Goal: Task Accomplishment & Management: Use online tool/utility

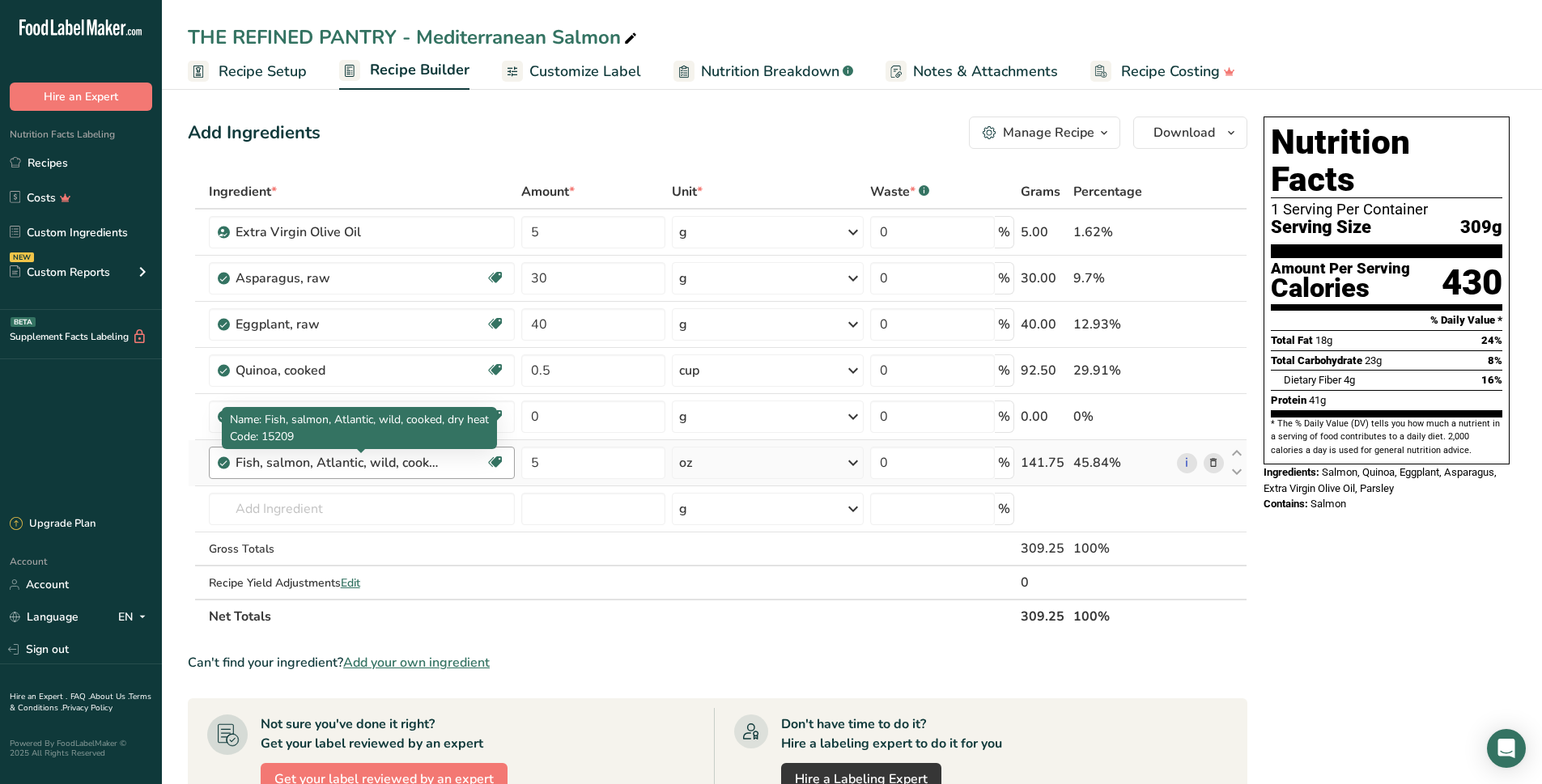
click at [342, 465] on div "Fish, salmon, Atlantic, wild, cooked, dry heat" at bounding box center [337, 462] width 203 height 19
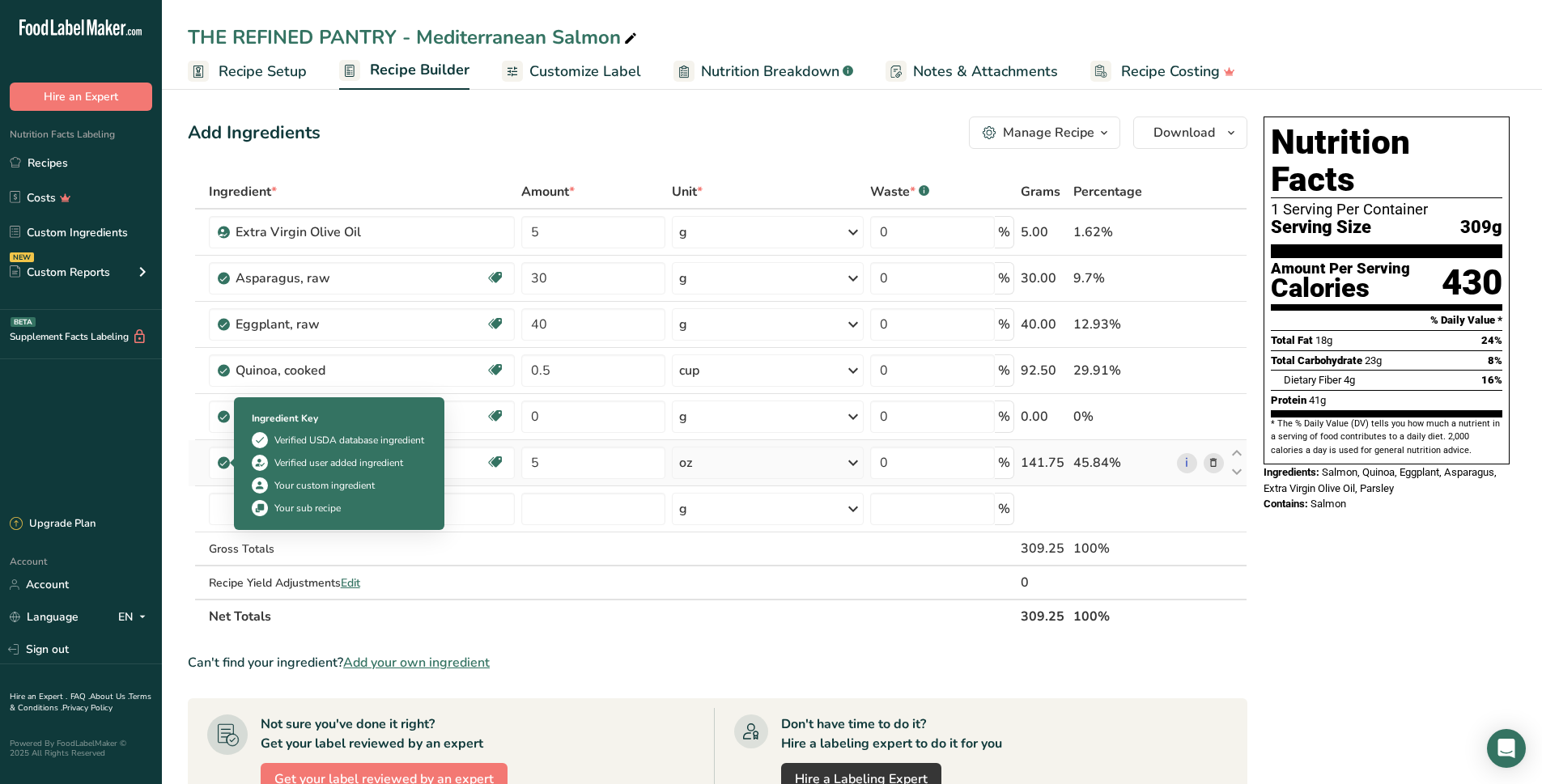
click at [225, 458] on icon at bounding box center [223, 463] width 10 height 15
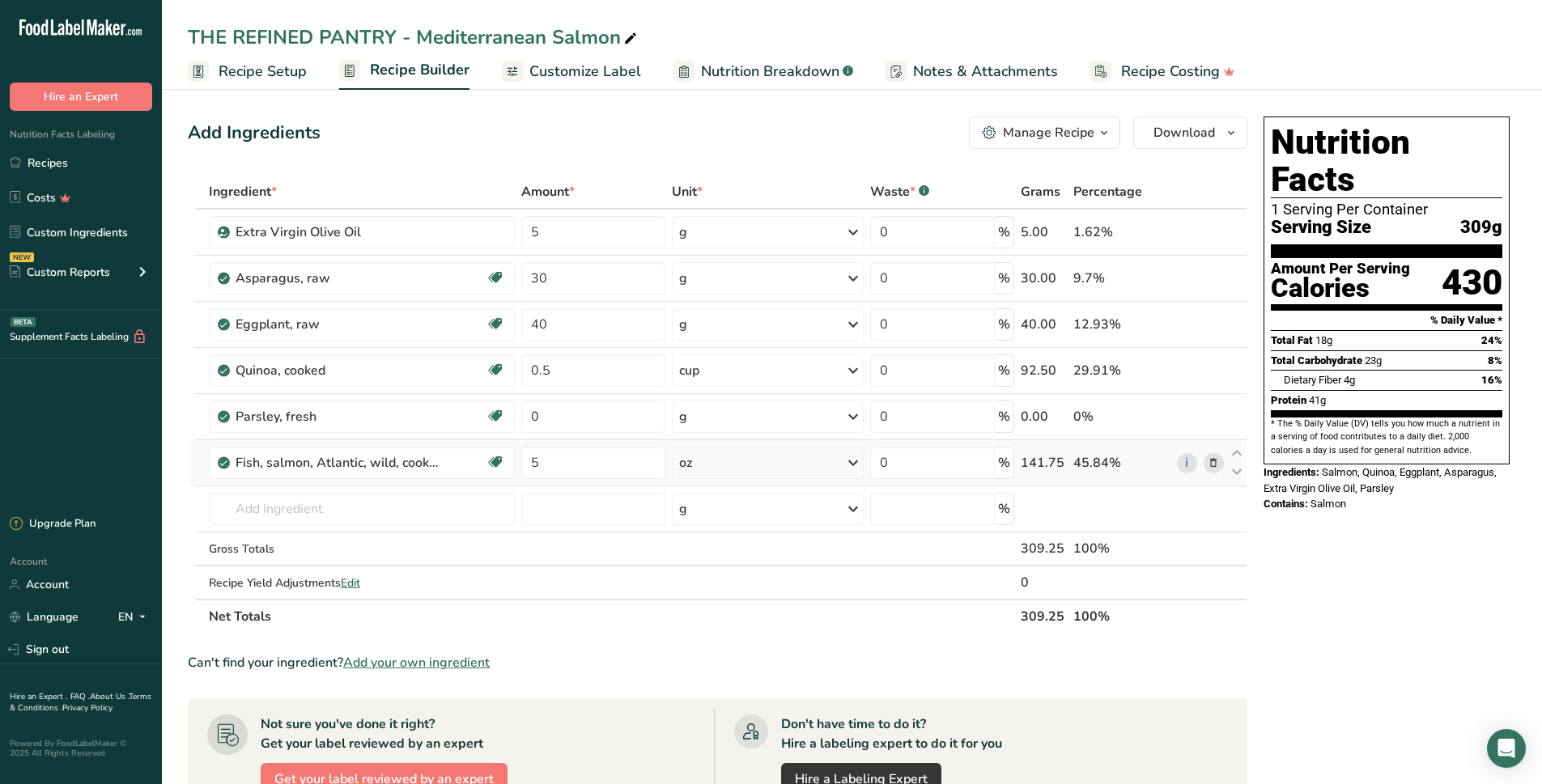
click at [1208, 466] on icon at bounding box center [1213, 463] width 11 height 17
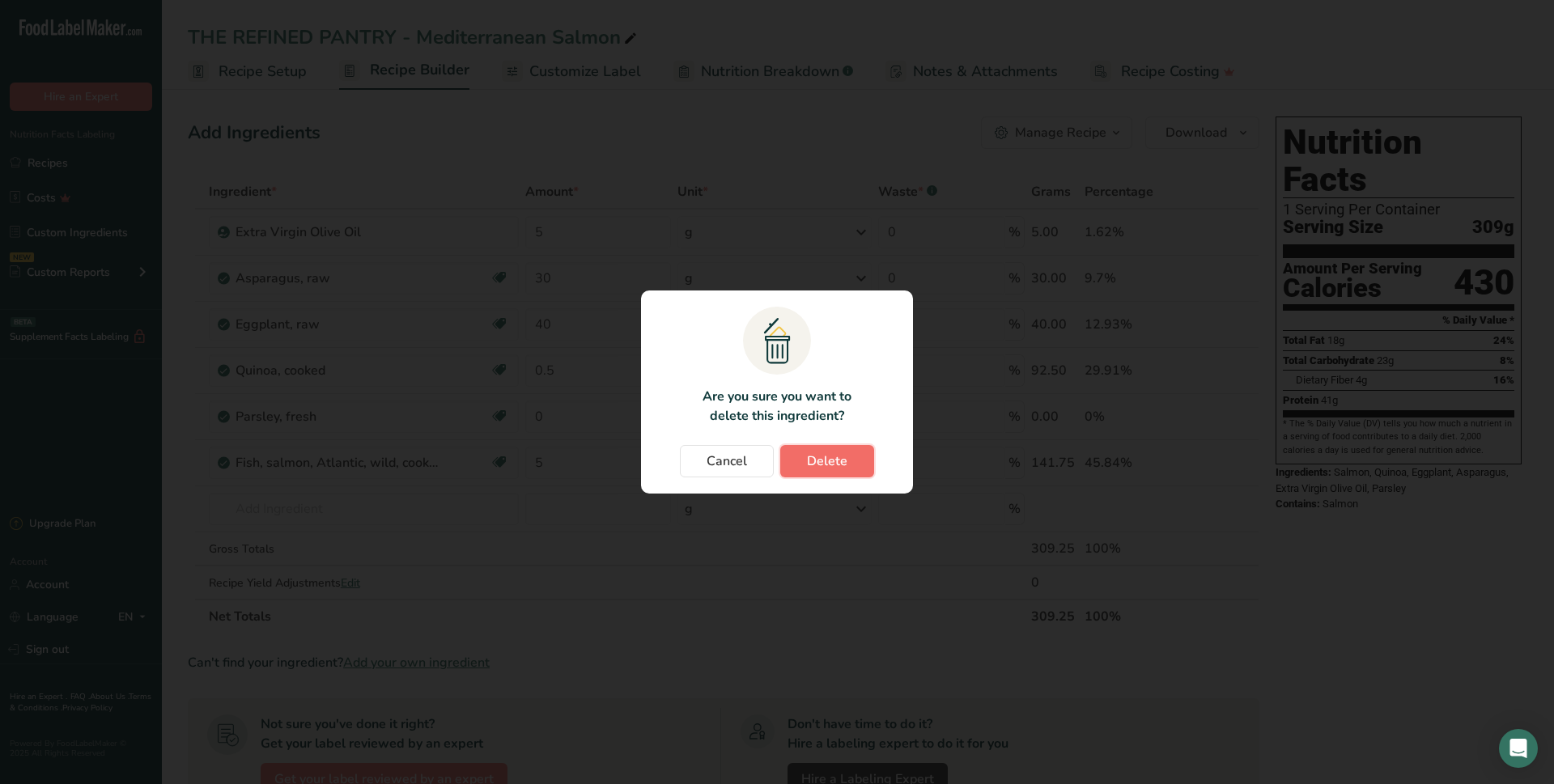
click at [822, 462] on span "Delete" at bounding box center [827, 461] width 41 height 19
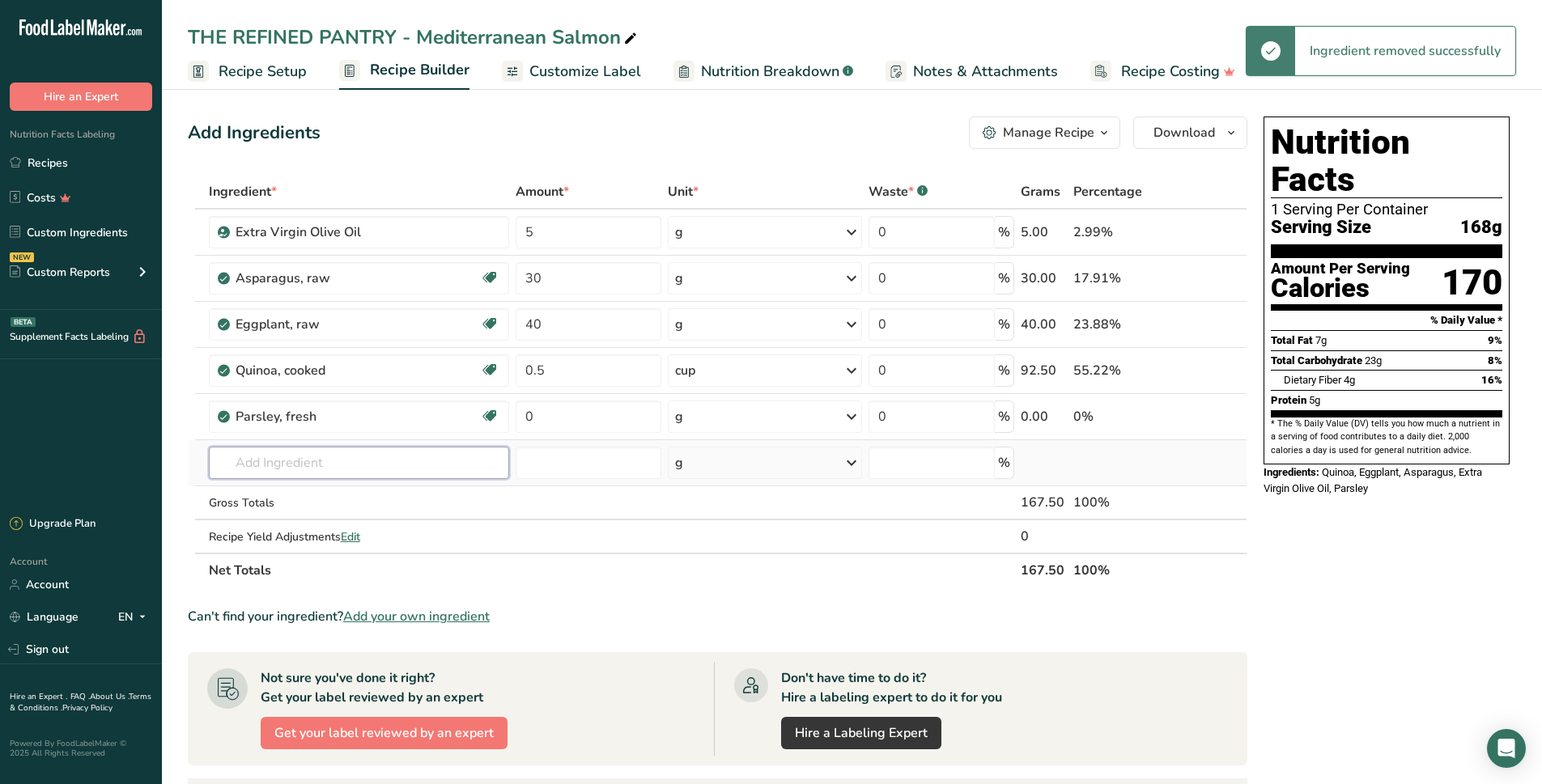
click at [283, 455] on input "text" at bounding box center [359, 462] width 300 height 32
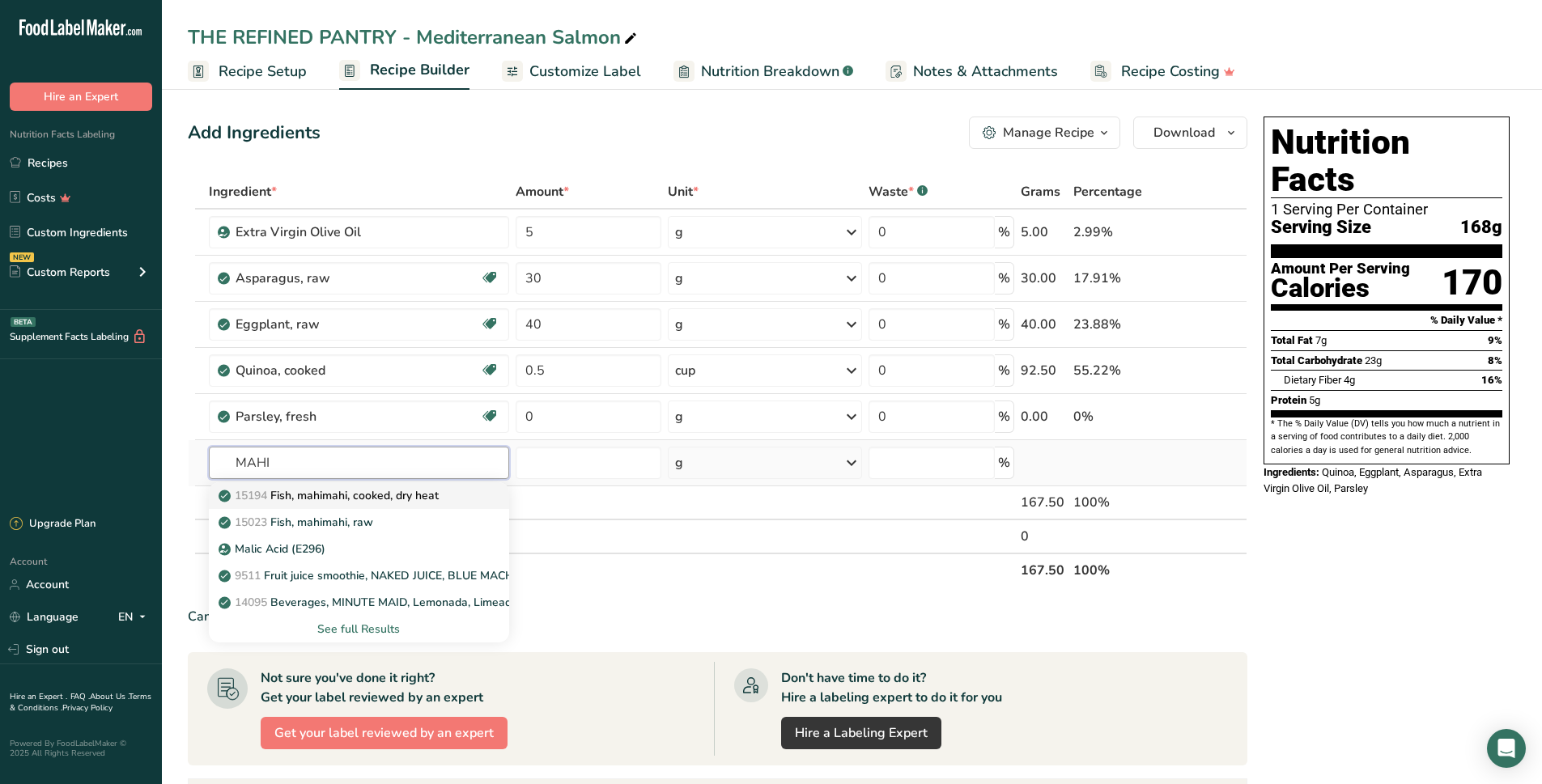
type input "MAHI"
click at [394, 490] on p "15194 Fish, mahimahi, cooked, dry heat" at bounding box center [330, 495] width 217 height 17
type input "Fish, mahimahi, cooked, dry heat"
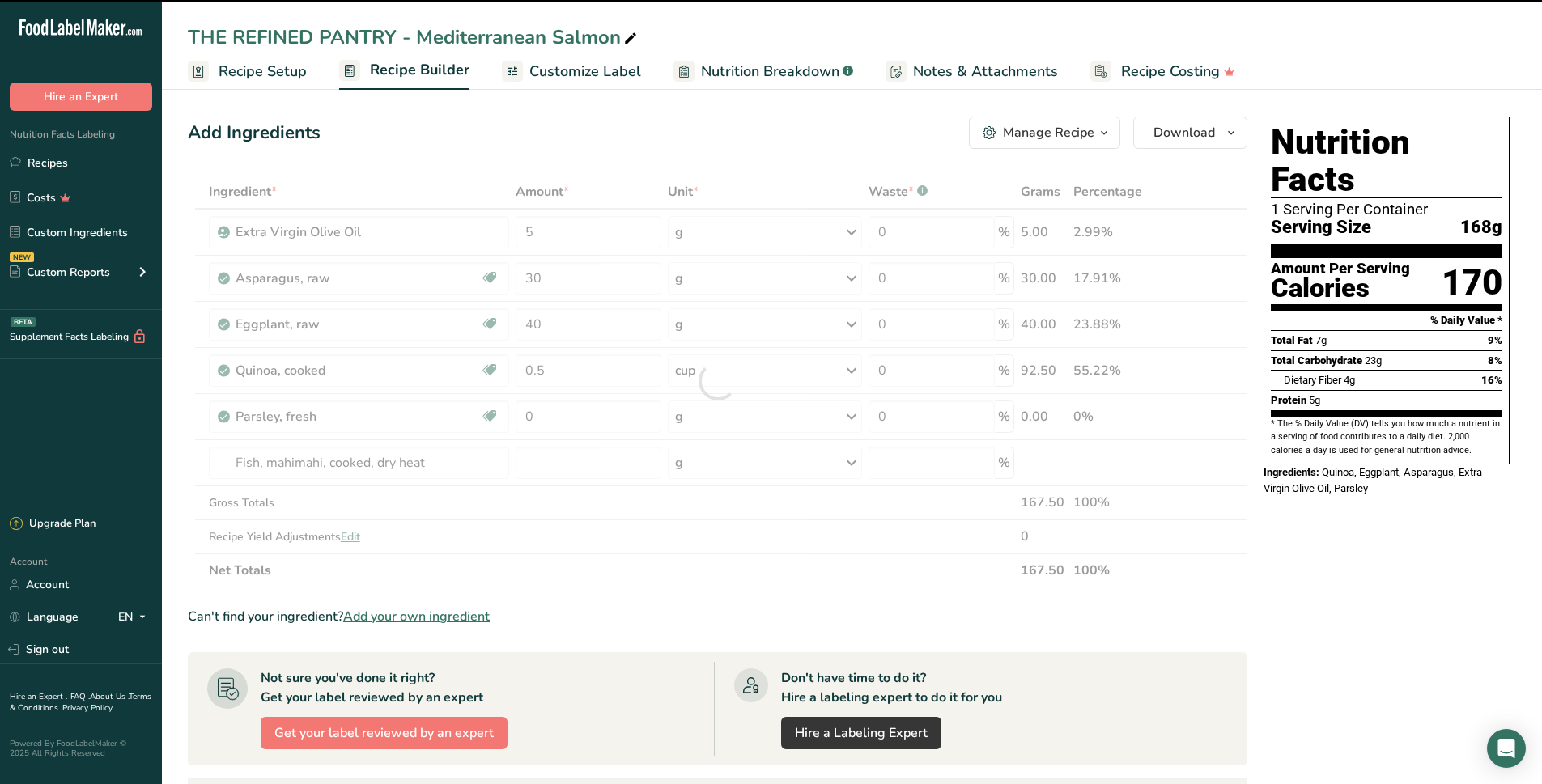
type input "0"
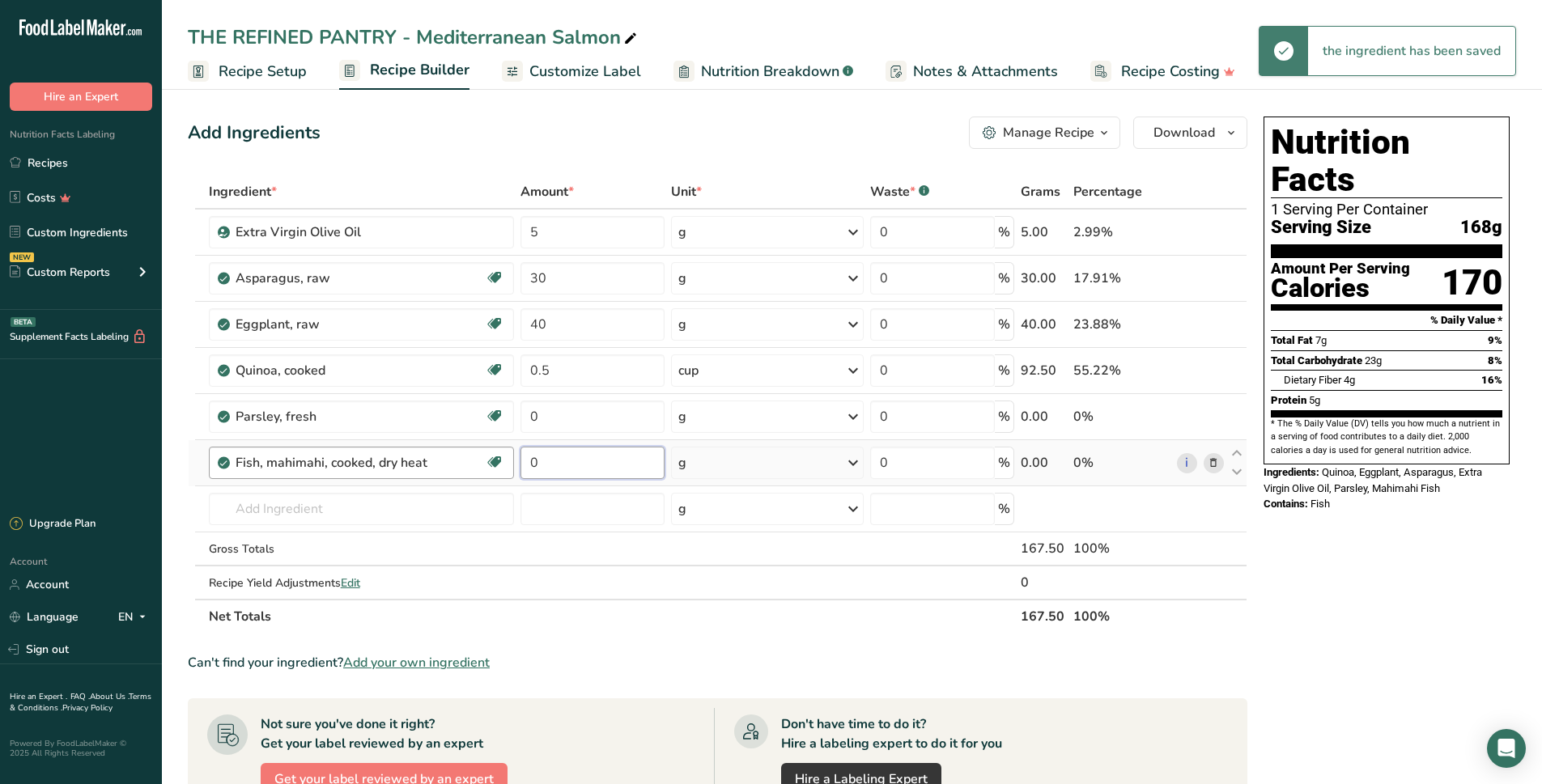
drag, startPoint x: 619, startPoint y: 460, endPoint x: 502, endPoint y: 453, distance: 117.2
click at [500, 456] on tr "Fish, mahimahi, cooked, dry heat Source of Omega 3 Dairy free Gluten free Soy f…" at bounding box center [717, 463] width 1058 height 46
type input "5"
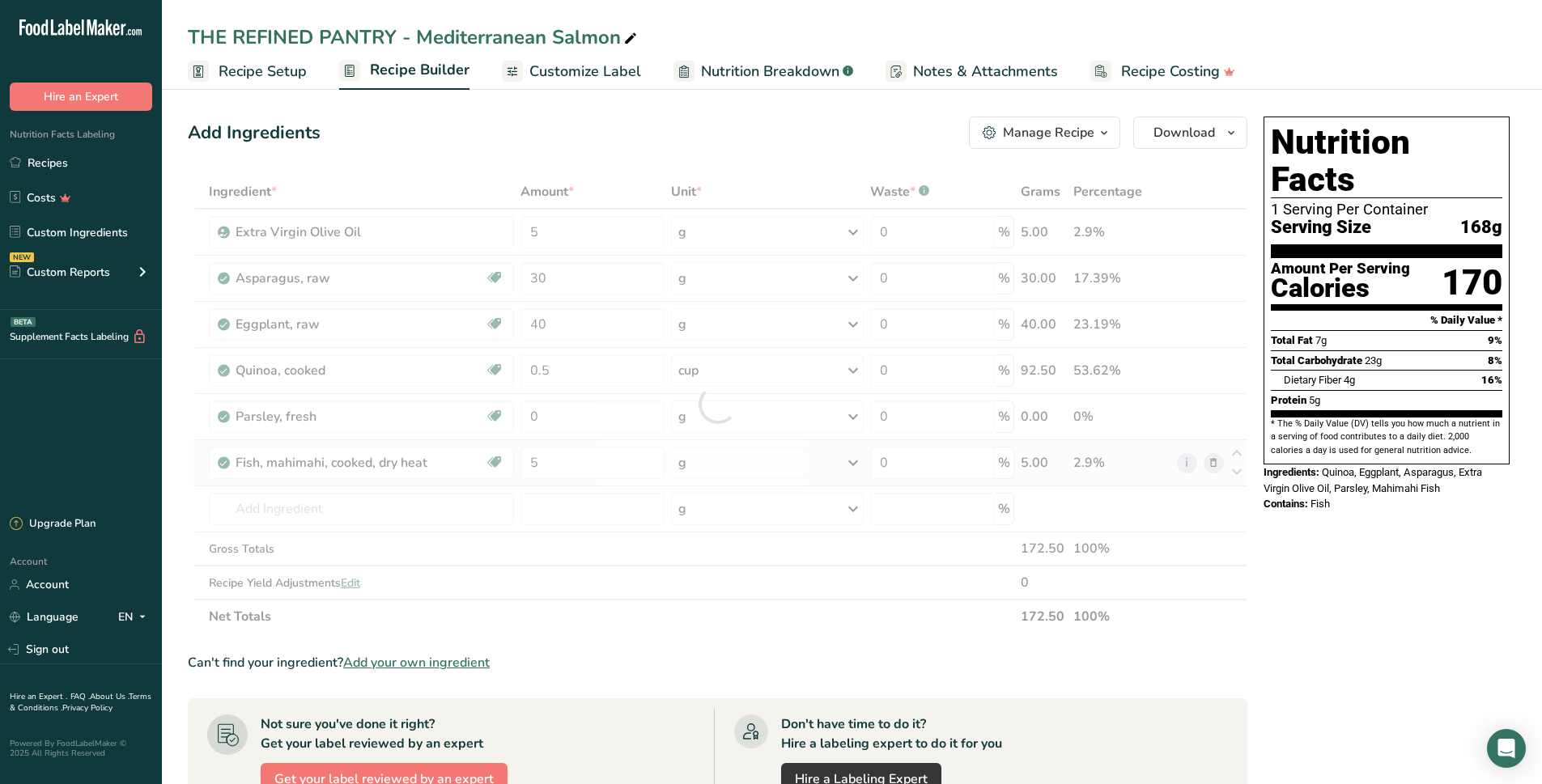
click at [702, 465] on div "Ingredient * Amount * Unit * Waste * .a-a{fill:#347362;}.b-a{fill:#fff;} Grams …" at bounding box center [717, 404] width 1060 height 458
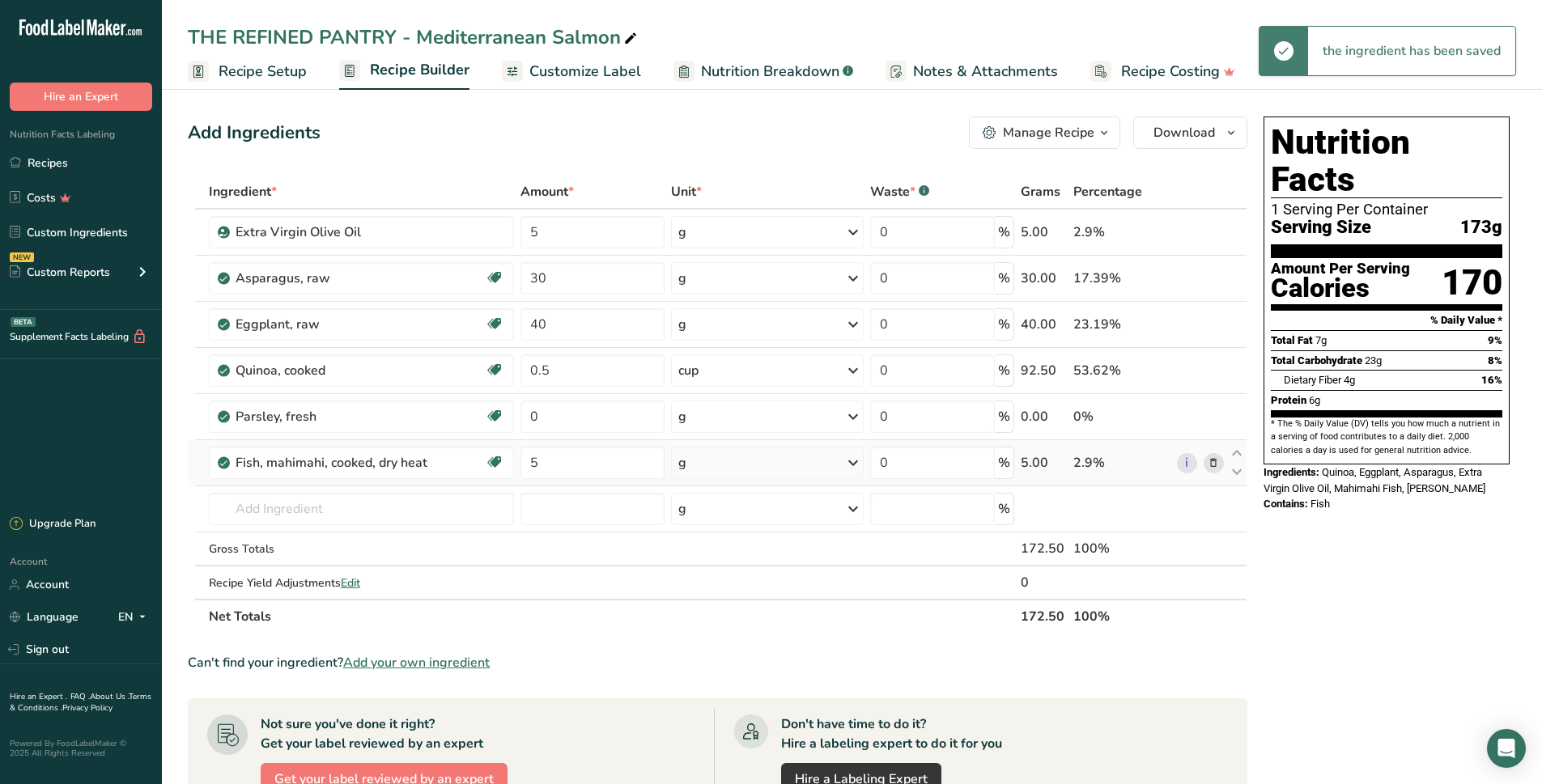
click at [841, 468] on div "g" at bounding box center [767, 462] width 191 height 32
click at [740, 713] on div "oz" at bounding box center [748, 712] width 136 height 23
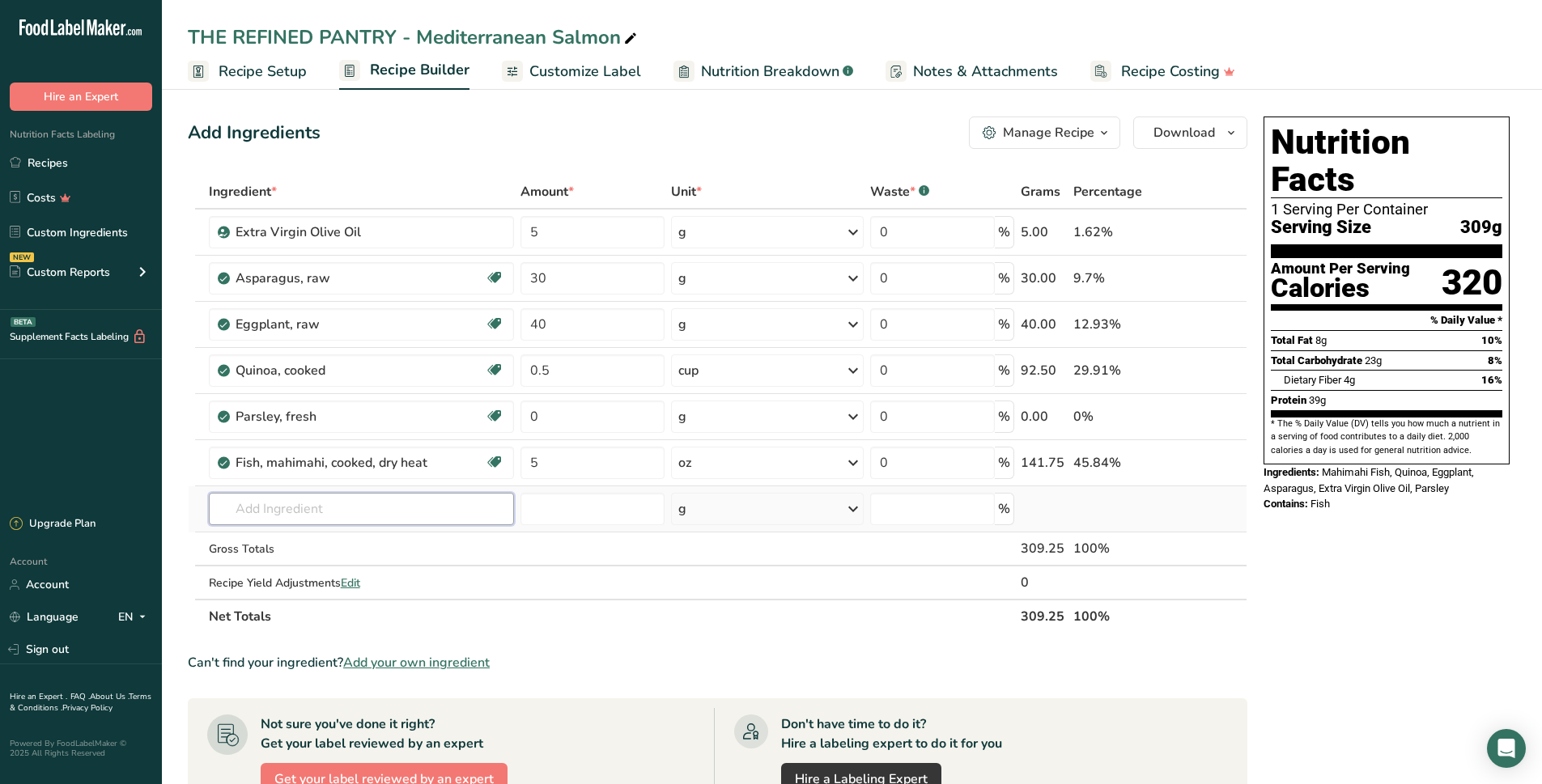
click at [287, 514] on input "text" at bounding box center [362, 508] width 306 height 32
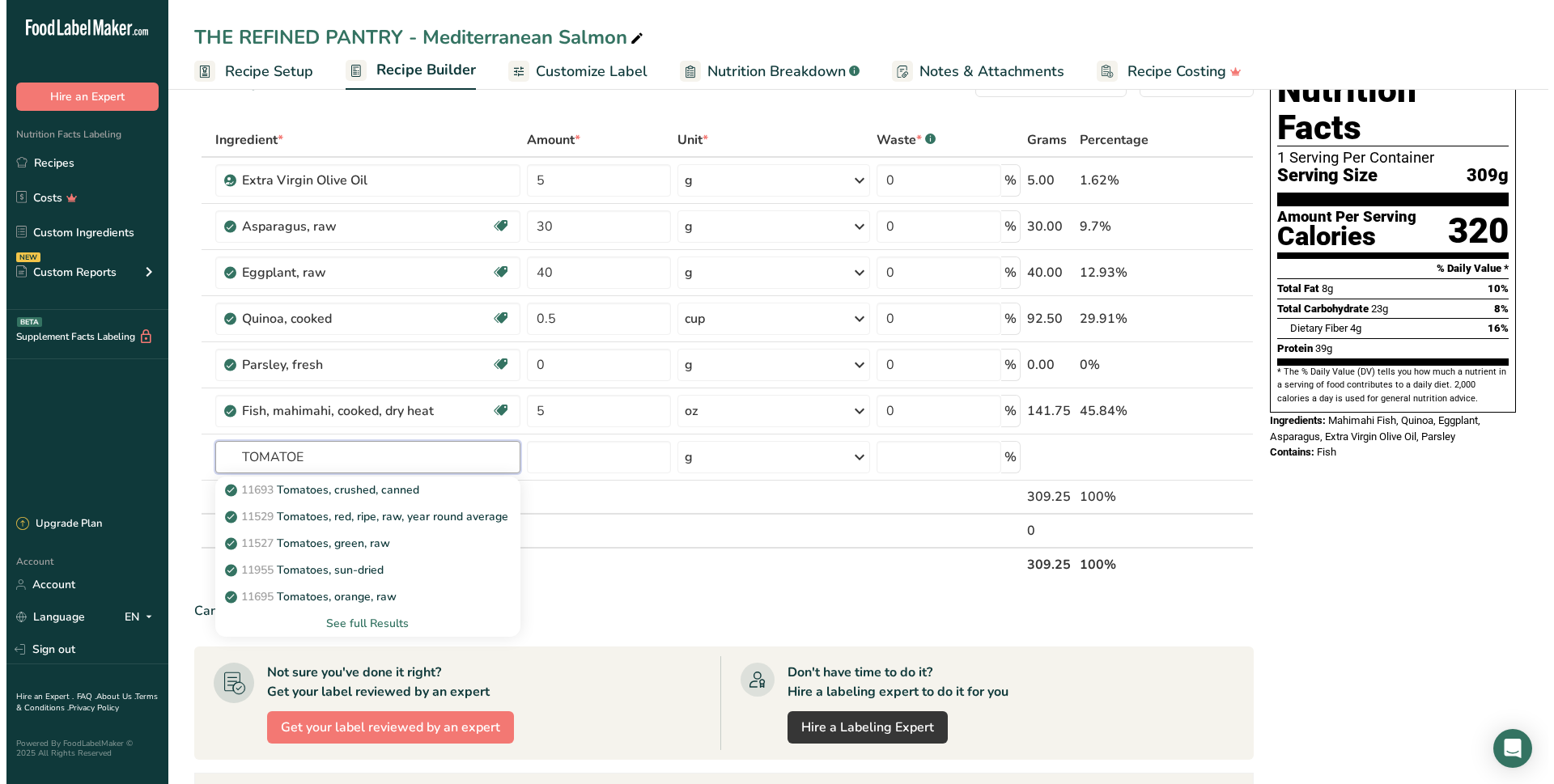
scroll to position [81, 0]
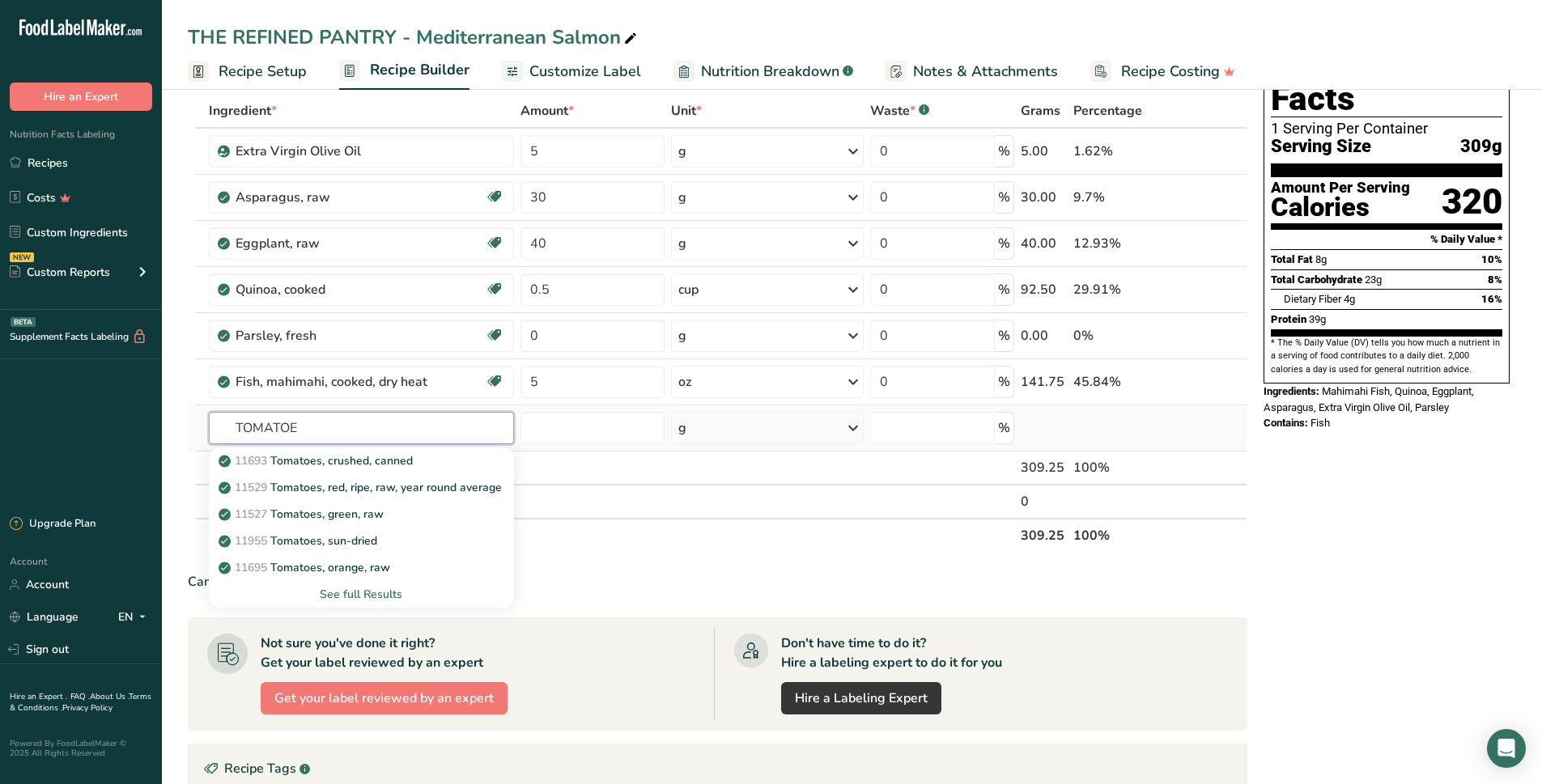
type input "TOMATOE"
click at [378, 592] on div "See full Results" at bounding box center [362, 594] width 280 height 17
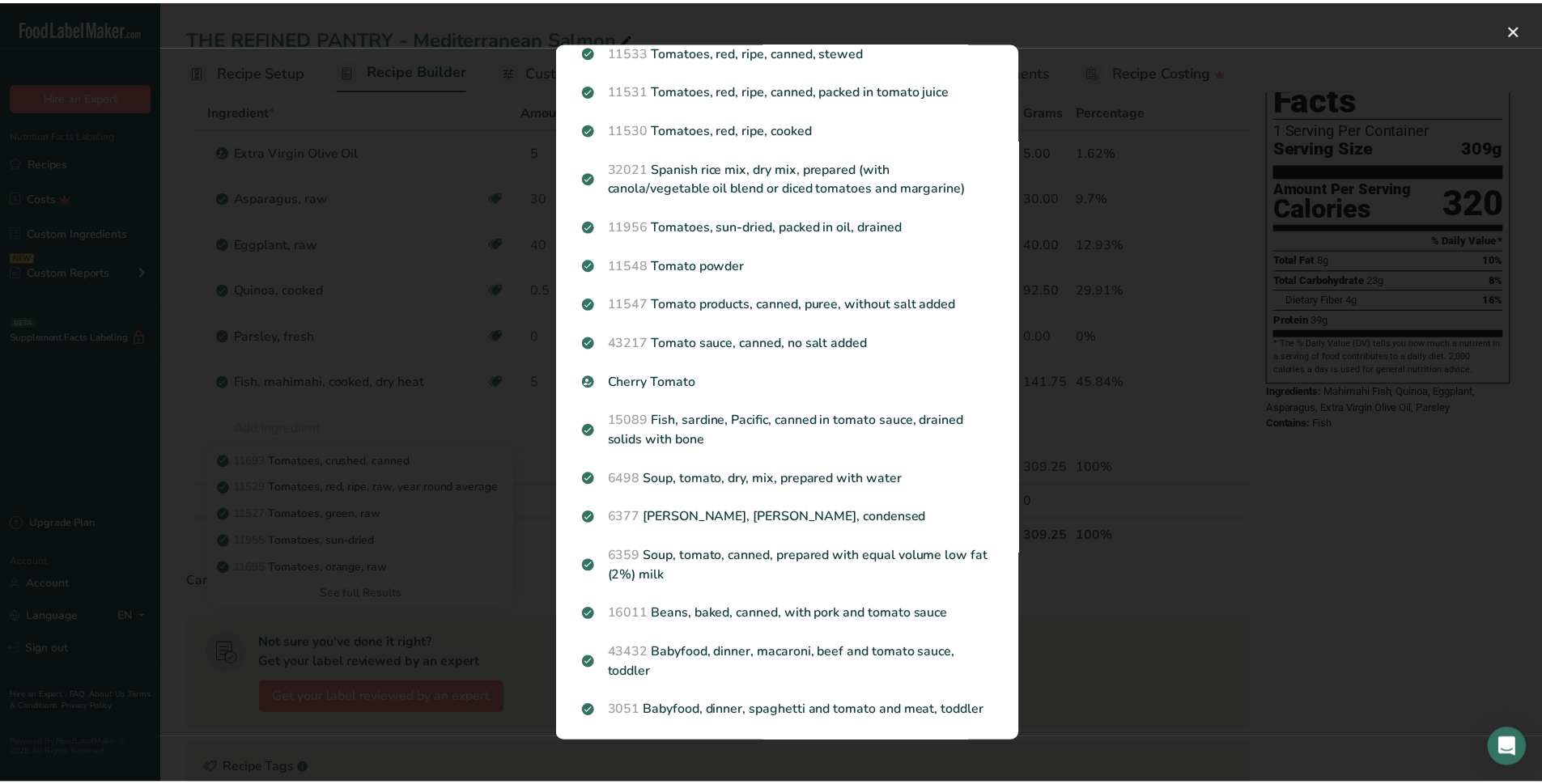
scroll to position [528, 0]
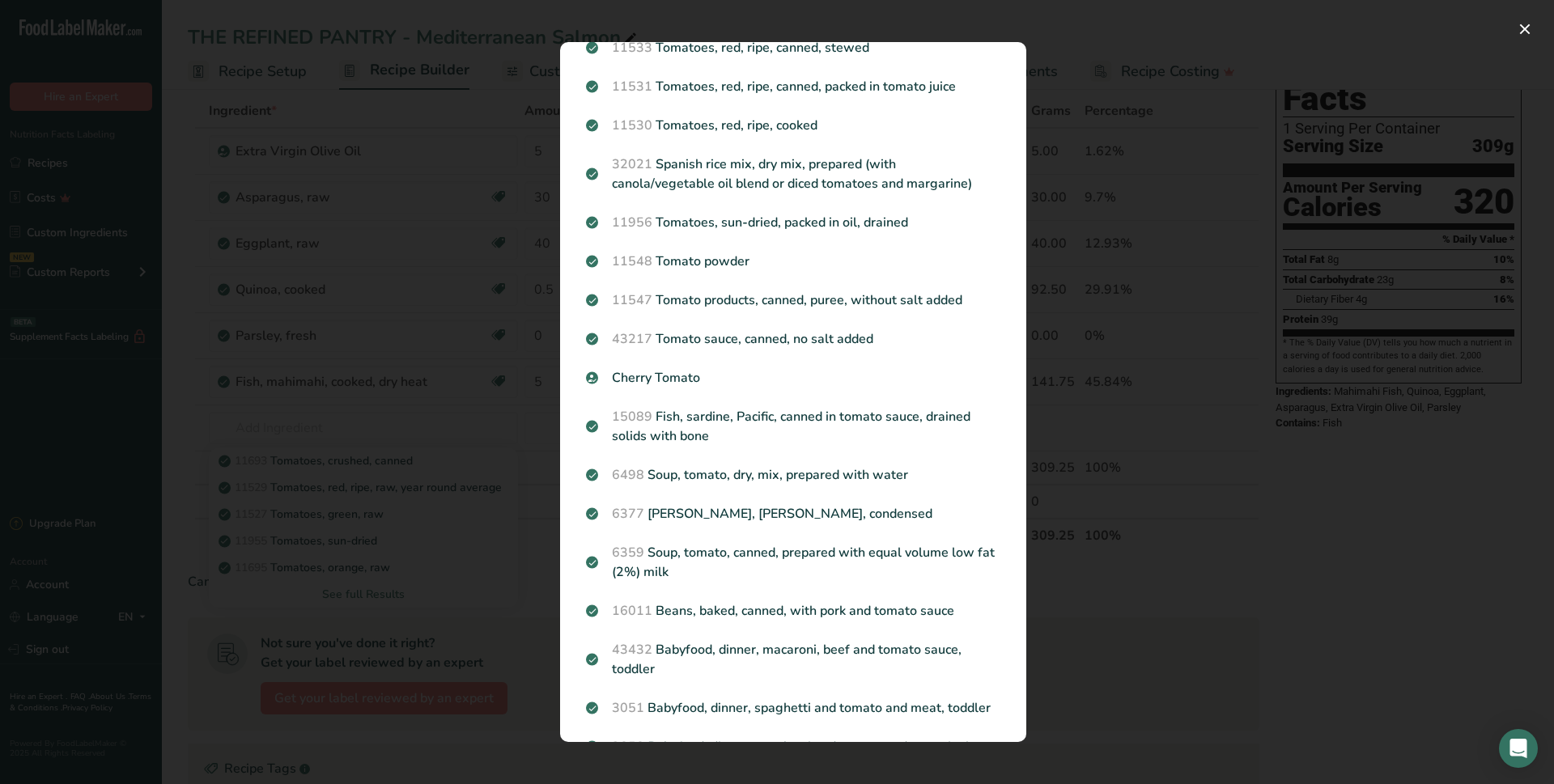
click at [1080, 78] on div "Search results modal" at bounding box center [777, 392] width 1554 height 784
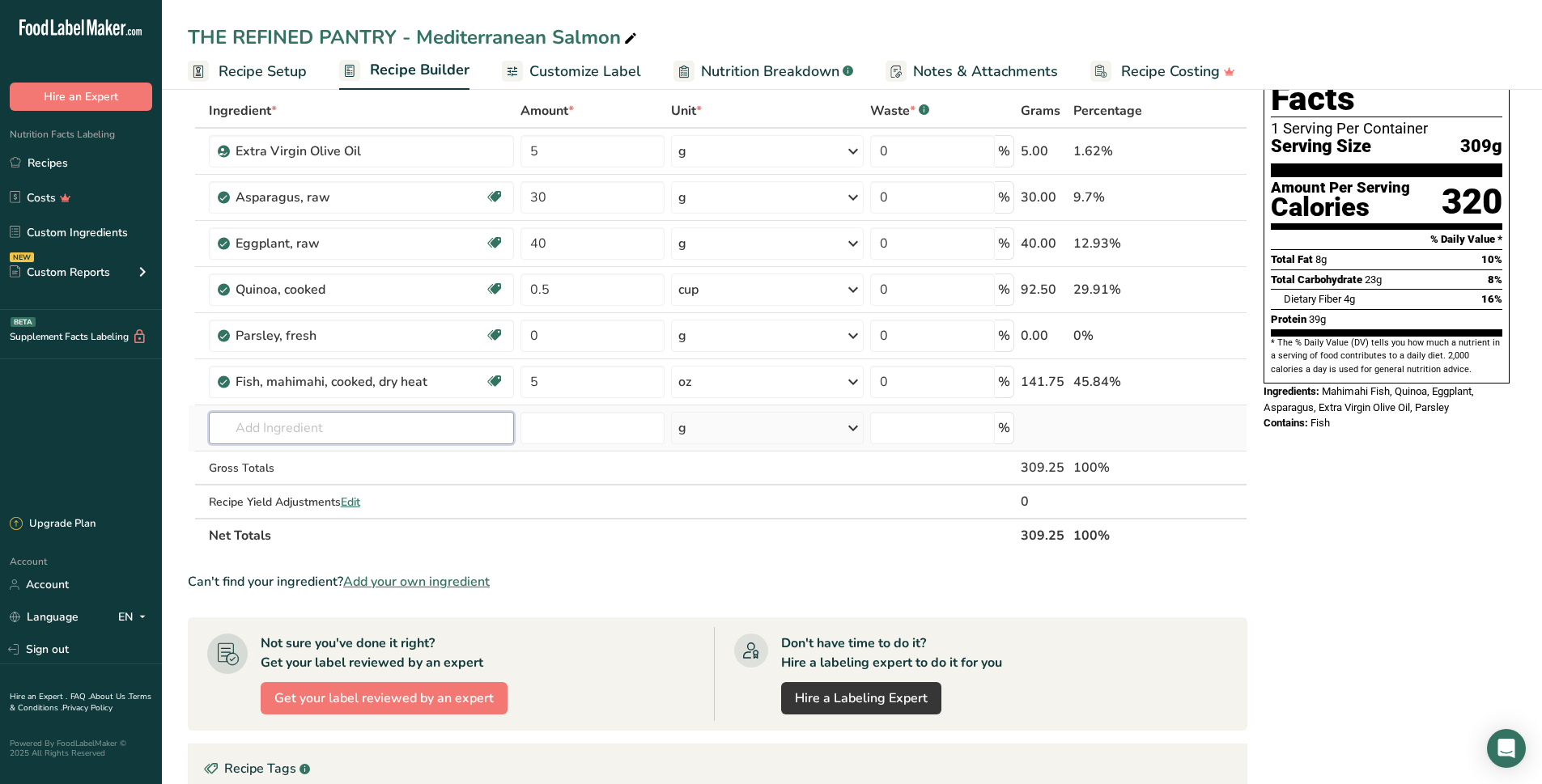
drag, startPoint x: 349, startPoint y: 429, endPoint x: 357, endPoint y: 431, distance: 8.2
click at [349, 430] on input "text" at bounding box center [362, 427] width 306 height 32
click at [385, 429] on input "DICED TOMATOES" at bounding box center [362, 427] width 306 height 32
drag, startPoint x: 355, startPoint y: 432, endPoint x: 202, endPoint y: 418, distance: 153.6
click at [202, 418] on tr "DICED TOMATOES 32021 Spanish rice mix, dry mix, prepared (with canola/vegetable…" at bounding box center [717, 428] width 1058 height 46
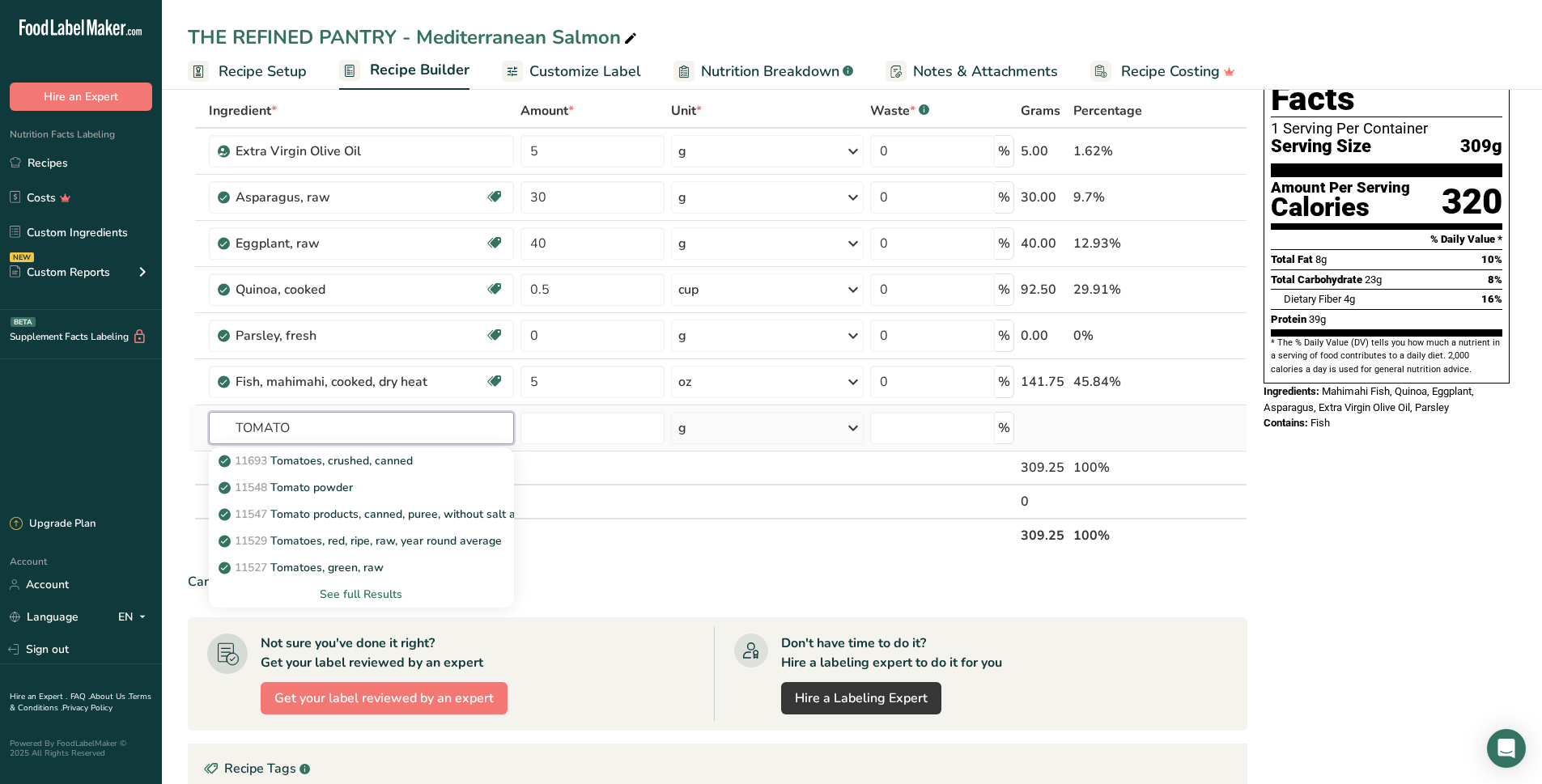
click at [239, 427] on input "TOMATO" at bounding box center [362, 427] width 306 height 32
click at [227, 427] on input "TOMATO" at bounding box center [362, 427] width 306 height 32
type input "RED TOMATO"
click at [367, 568] on p "11660 Tomatoes, red, ripe, cooked, stewed" at bounding box center [340, 567] width 236 height 17
type input "Tomatoes, red, ripe, cooked, stewed"
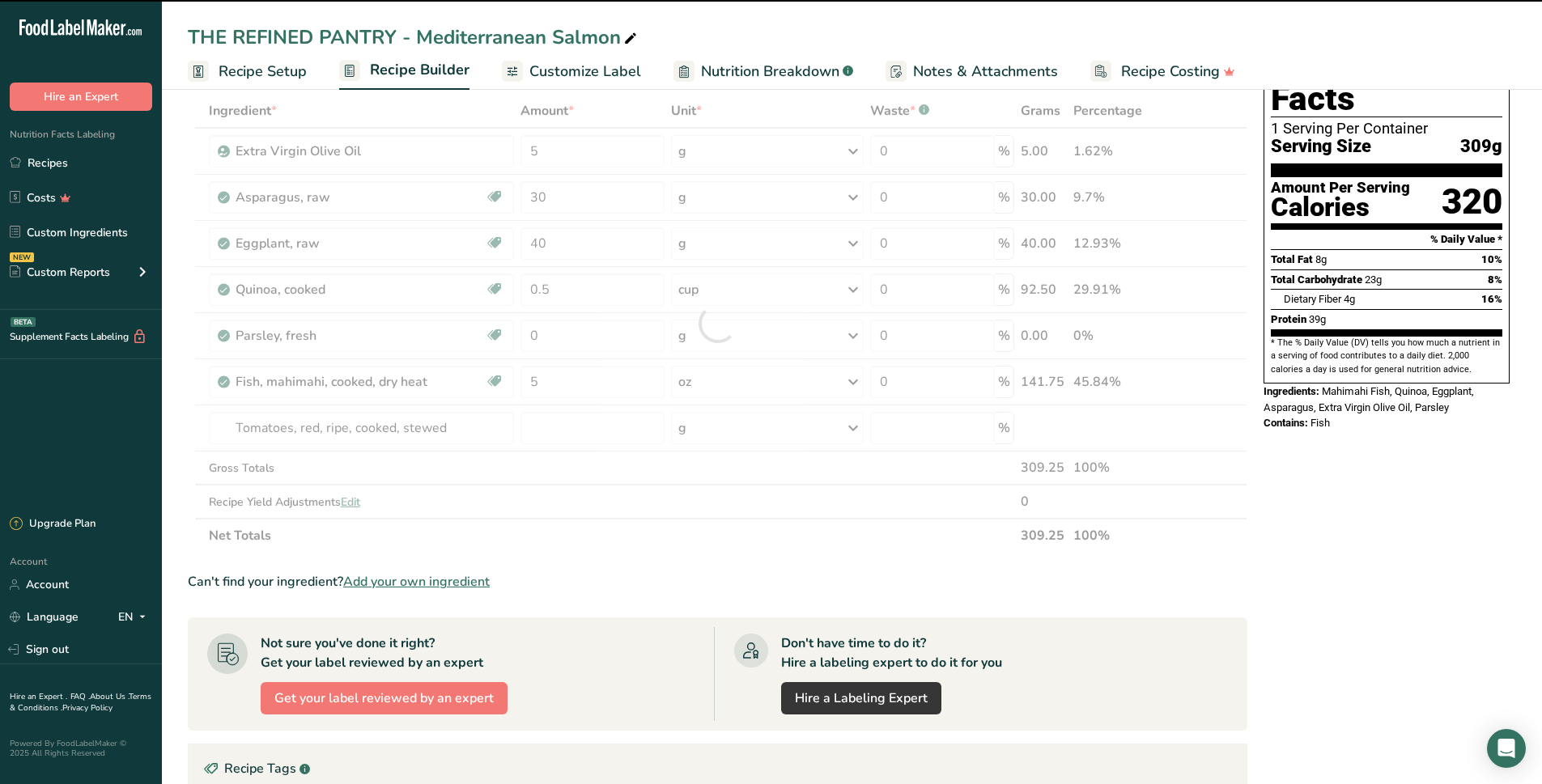
type input "0"
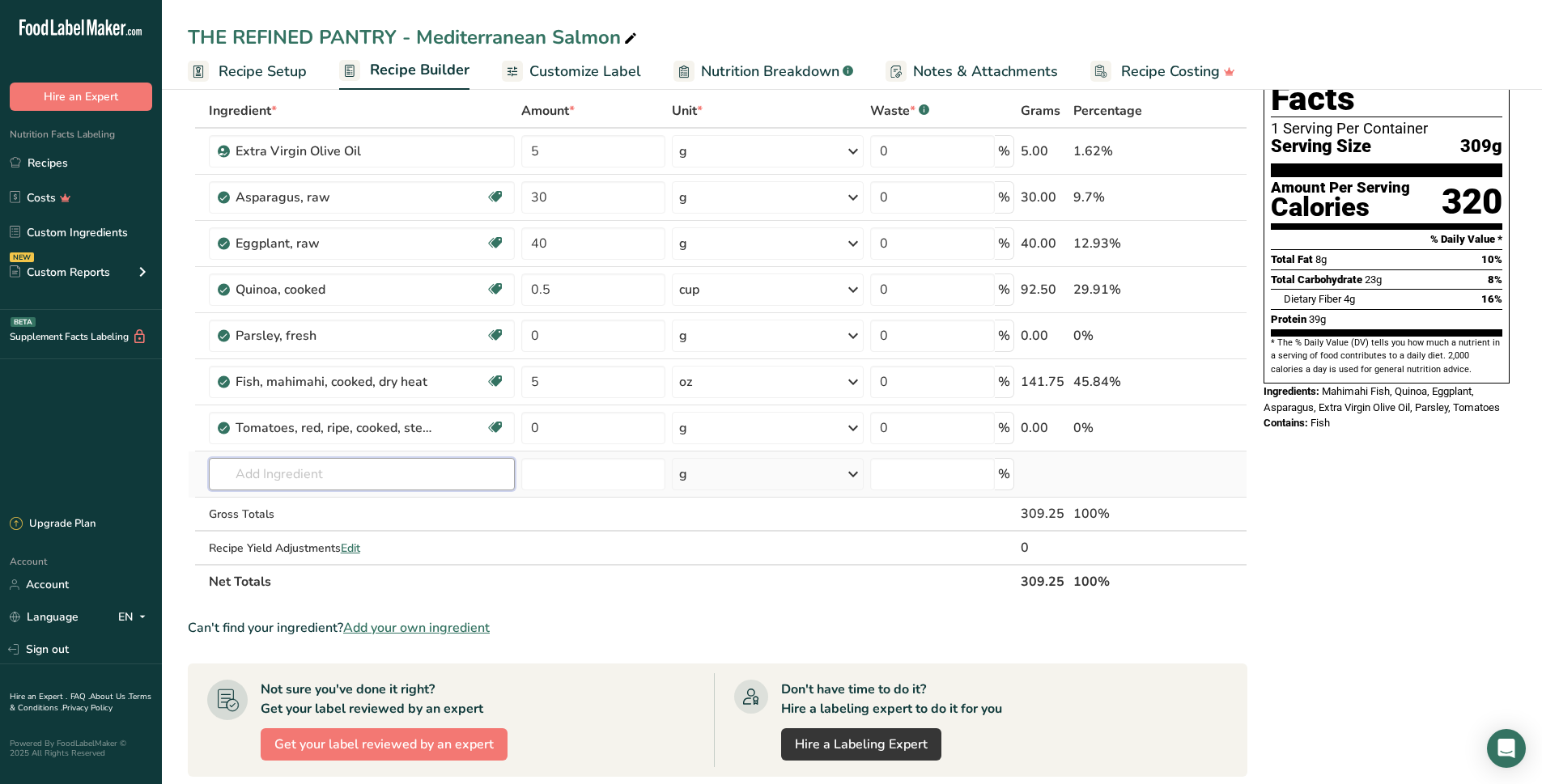
click at [406, 478] on input "text" at bounding box center [362, 474] width 307 height 32
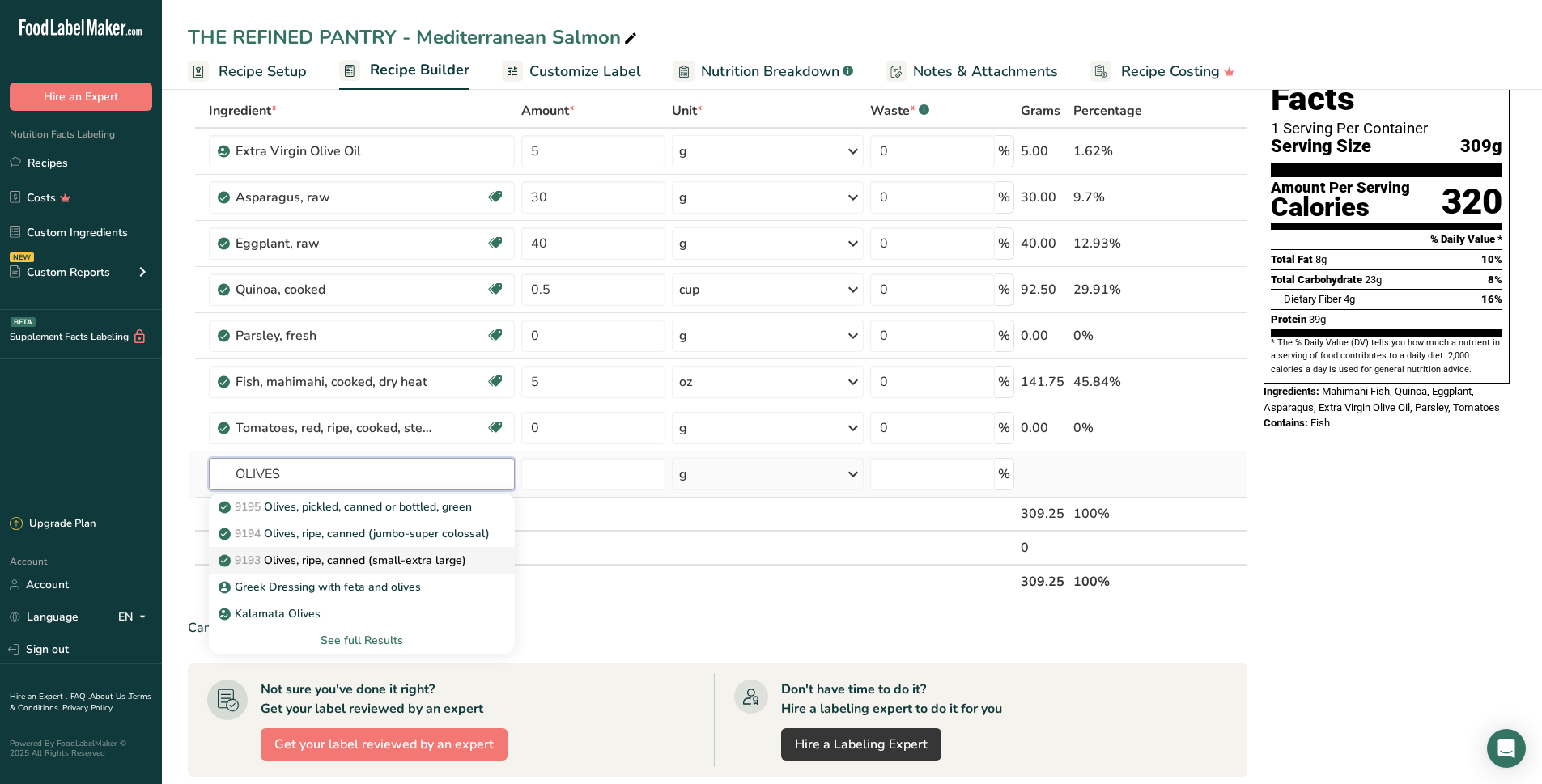
type input "OLIVES"
click at [377, 558] on p "9193 Olives, ripe, canned (small-extra large)" at bounding box center [343, 560] width 244 height 17
type input "Olives, ripe, canned (small-extra large)"
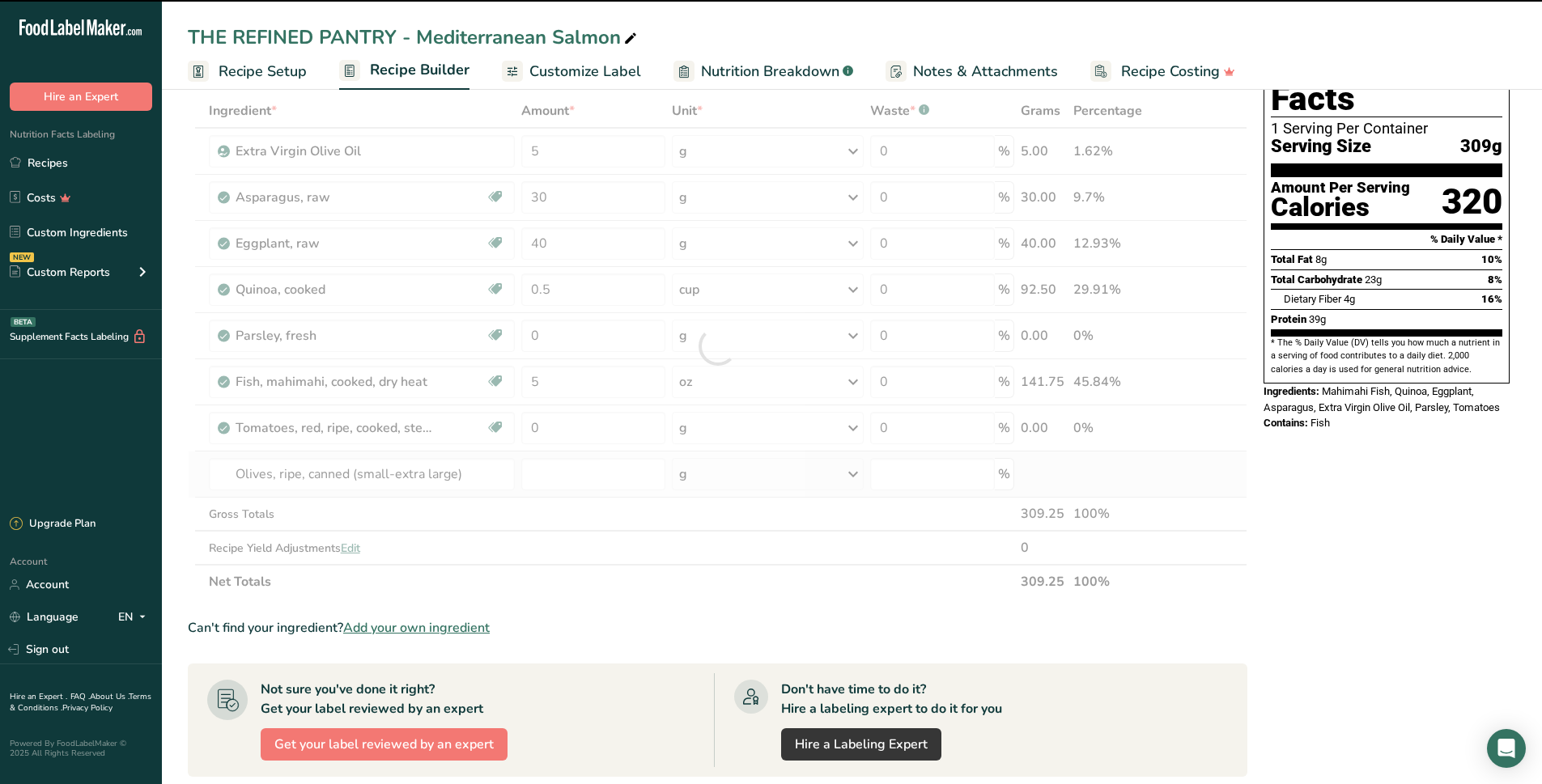
type input "0"
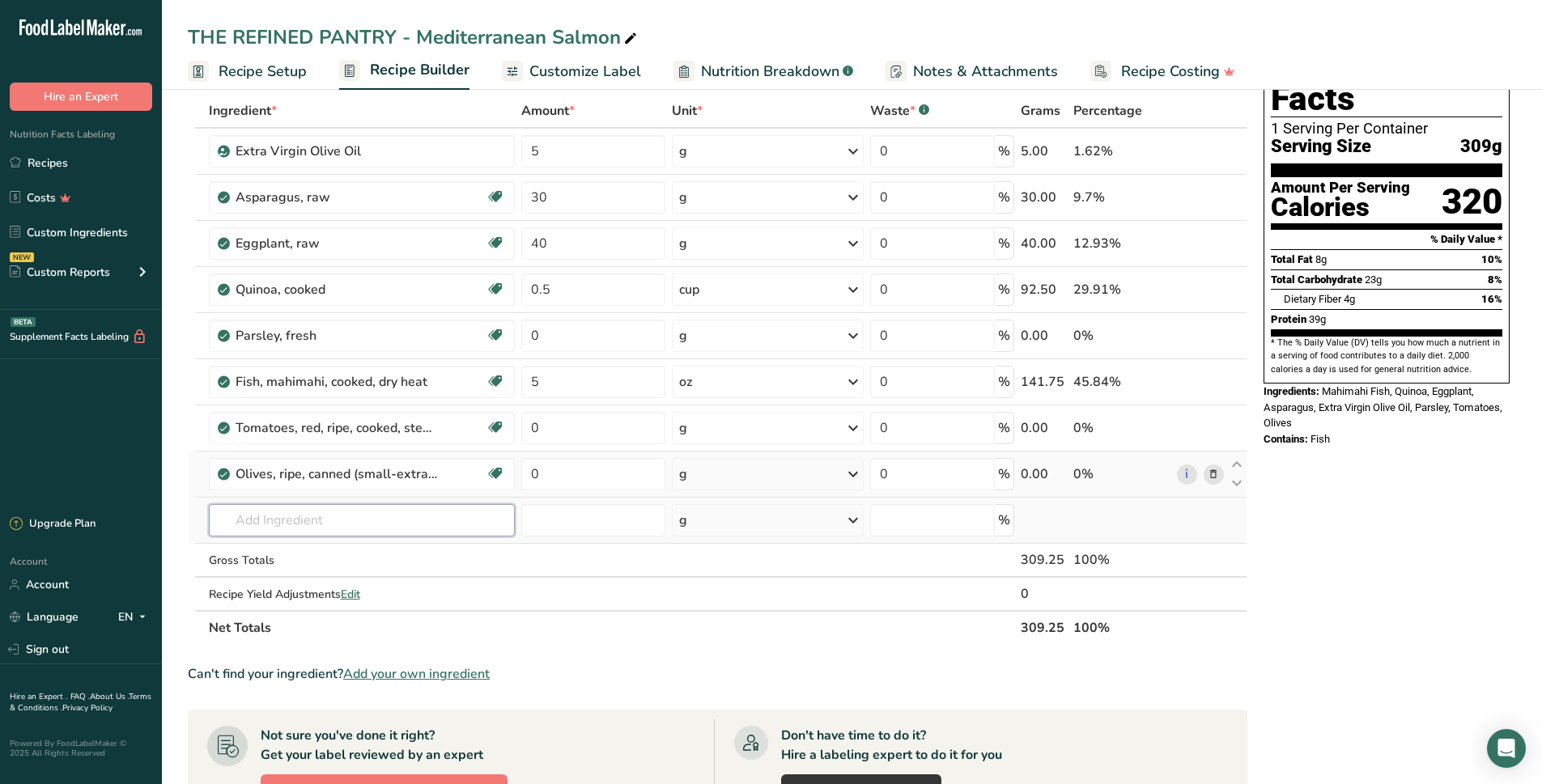
click at [369, 521] on input "text" at bounding box center [362, 520] width 307 height 32
type input "CAPERs"
click at [313, 551] on p "2054 Capers, canned" at bounding box center [283, 553] width 122 height 17
type input "Capers, canned"
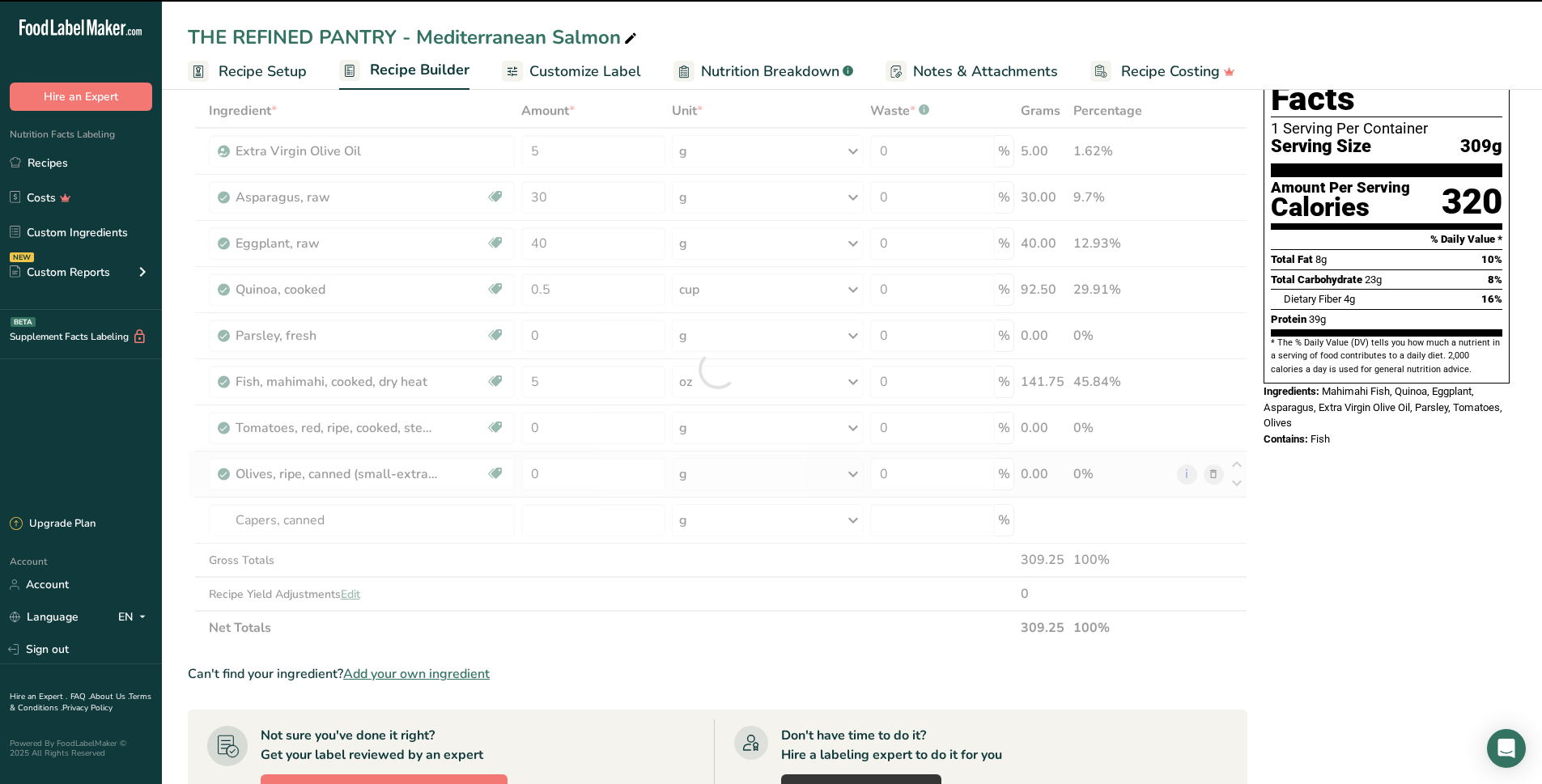
type input "0"
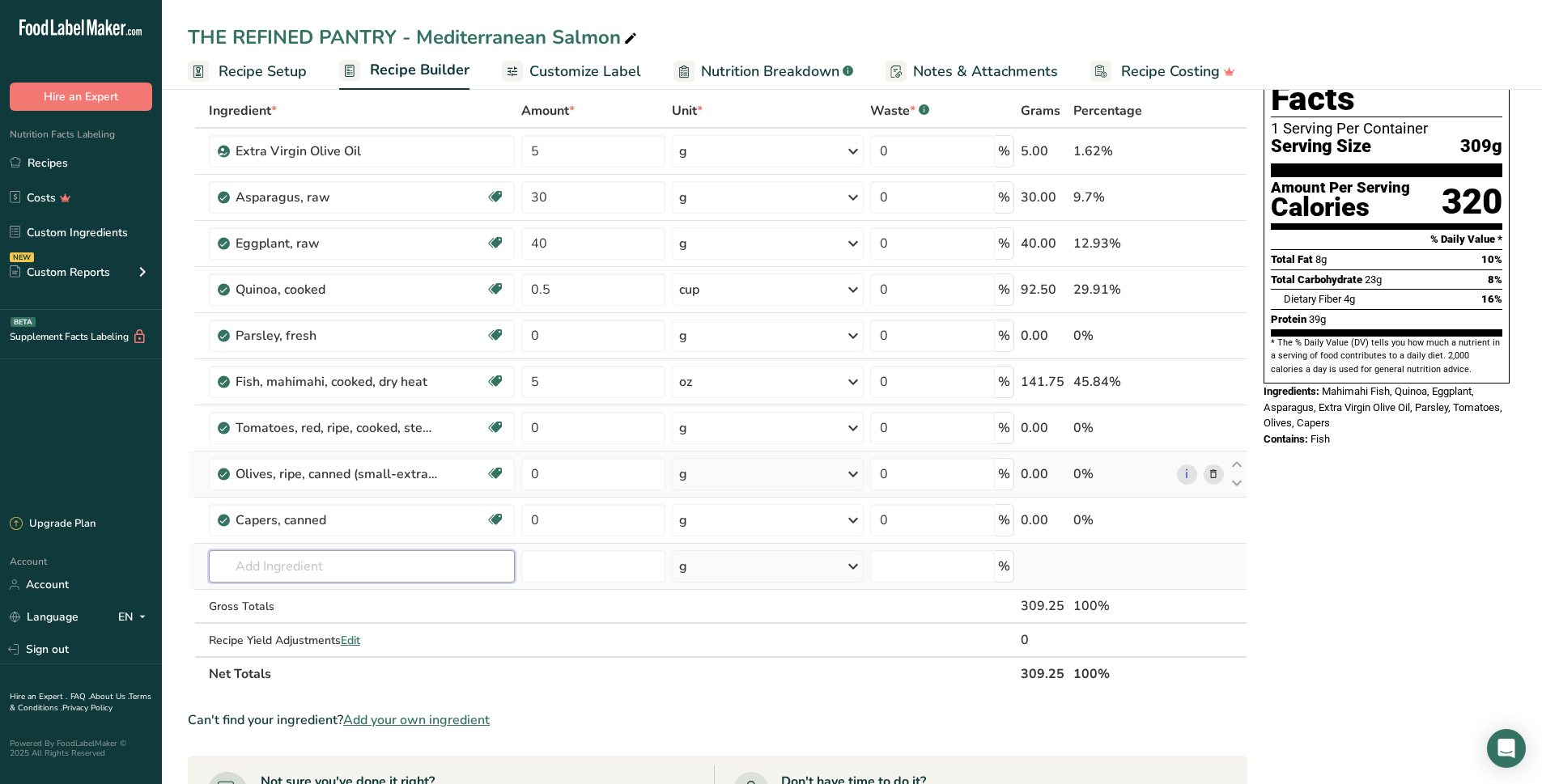
click at [319, 561] on input "text" at bounding box center [362, 566] width 307 height 32
type input "h"
click at [598, 67] on span "Customize Label" at bounding box center [585, 72] width 111 height 22
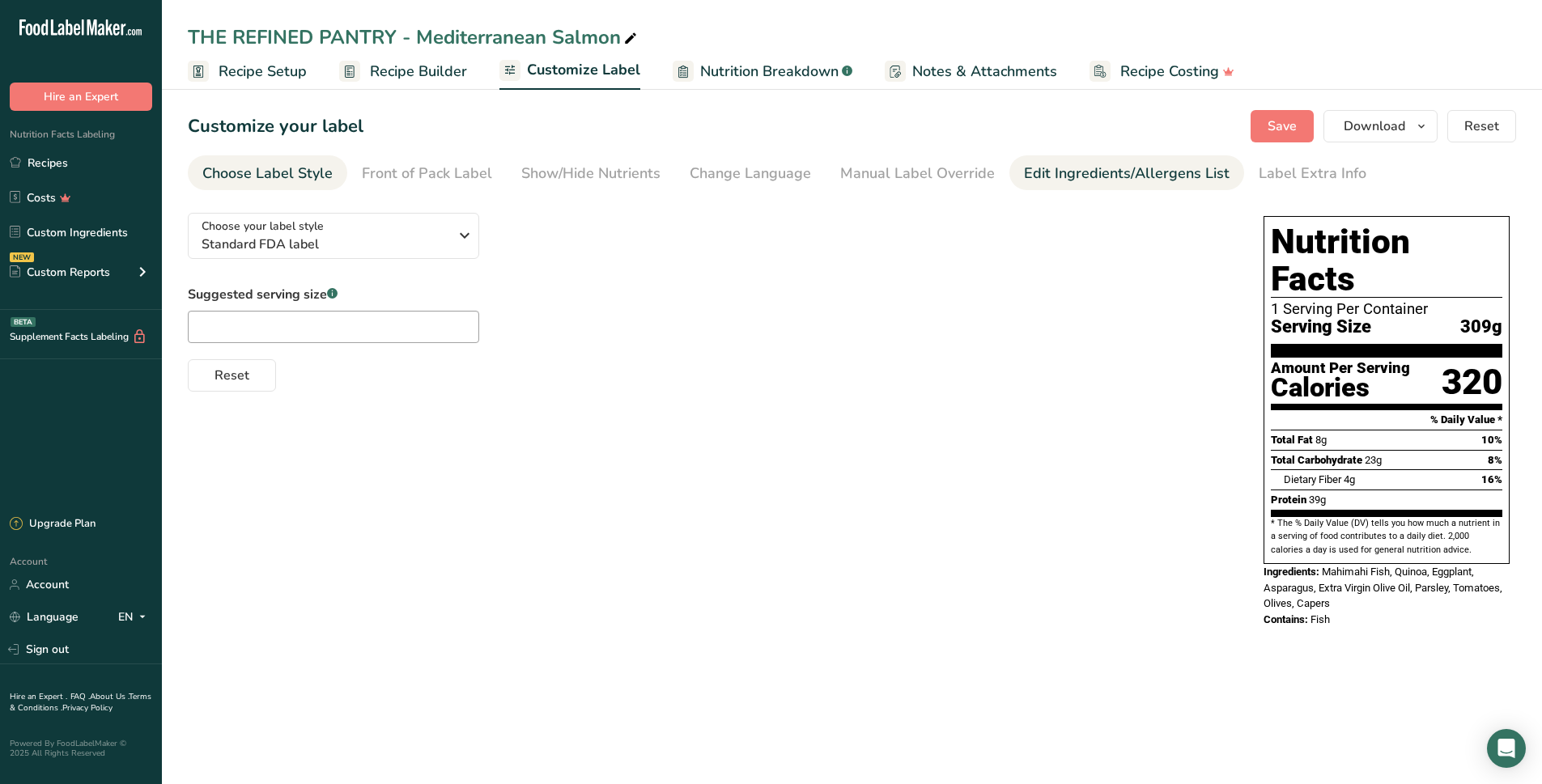
click at [1034, 174] on div "Edit Ingredients/Allergens List" at bounding box center [1126, 174] width 205 height 22
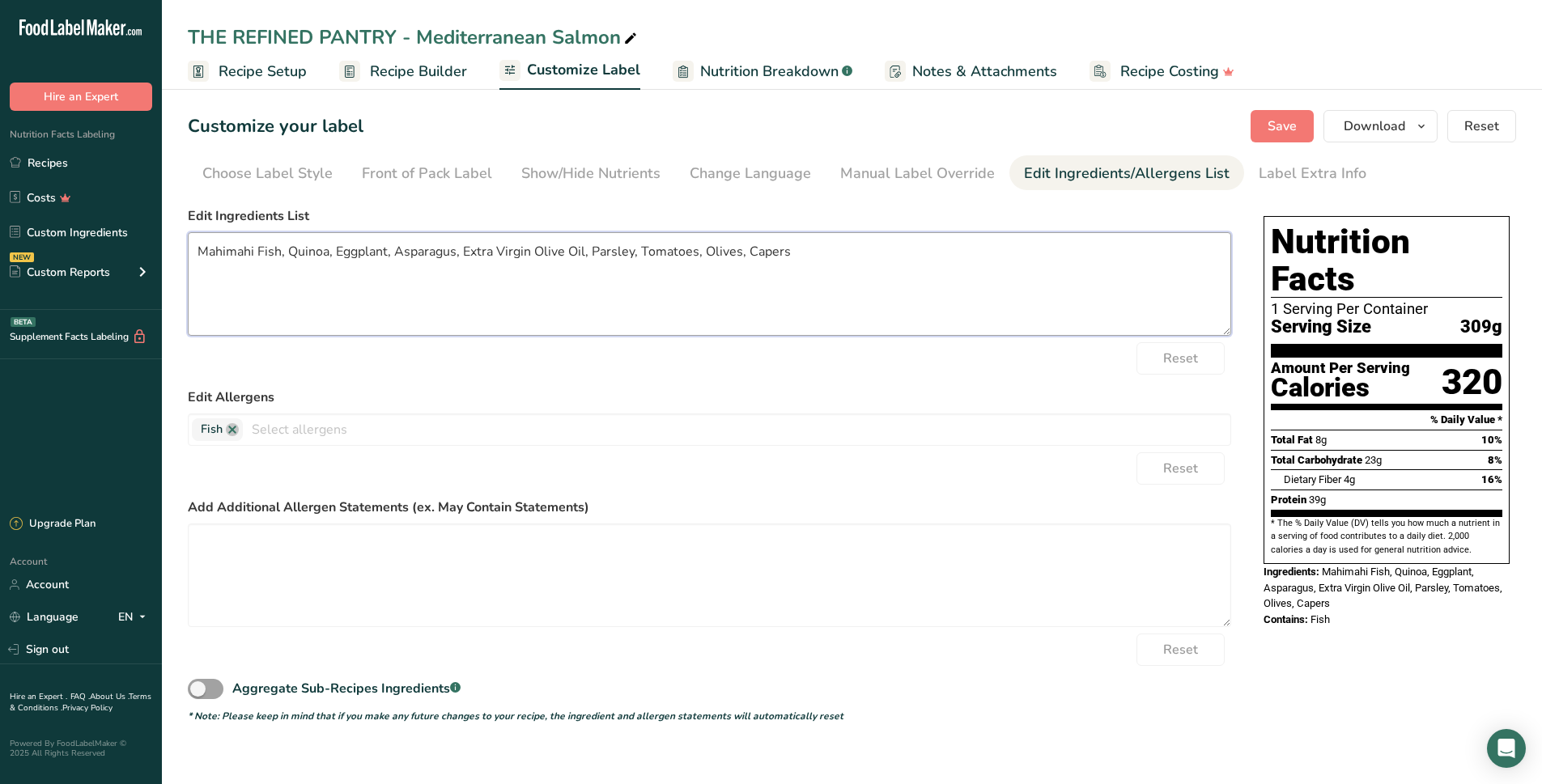
click at [634, 258] on textarea "Mahimahi Fish, Quinoa, Eggplant, Asparagus, Extra Virgin Olive Oil, Parsley, To…" at bounding box center [709, 283] width 1043 height 104
click at [803, 258] on textarea "Mahimahi Fish, Quinoa, Eggplant, Asparagus, Extra Virgin Olive Oil, Parsley, To…" at bounding box center [709, 283] width 1043 height 104
click at [810, 248] on textarea "Mahimahi Fish, Quinoa, Eggplant, Asparagus, Extra Virgin Olive Oil, Parsley, To…" at bounding box center [709, 283] width 1043 height 104
click at [952, 249] on textarea "Mahimahi Fish, Quinoa, Eggplant, Asparagus, Extra Virgin Olive Oil, Parsley, To…" at bounding box center [709, 283] width 1043 height 104
type textarea "Mahimahi Fish, Quinoa, Eggplant, Asparagus, Extra Virgin Olive Oil, Parsley, To…"
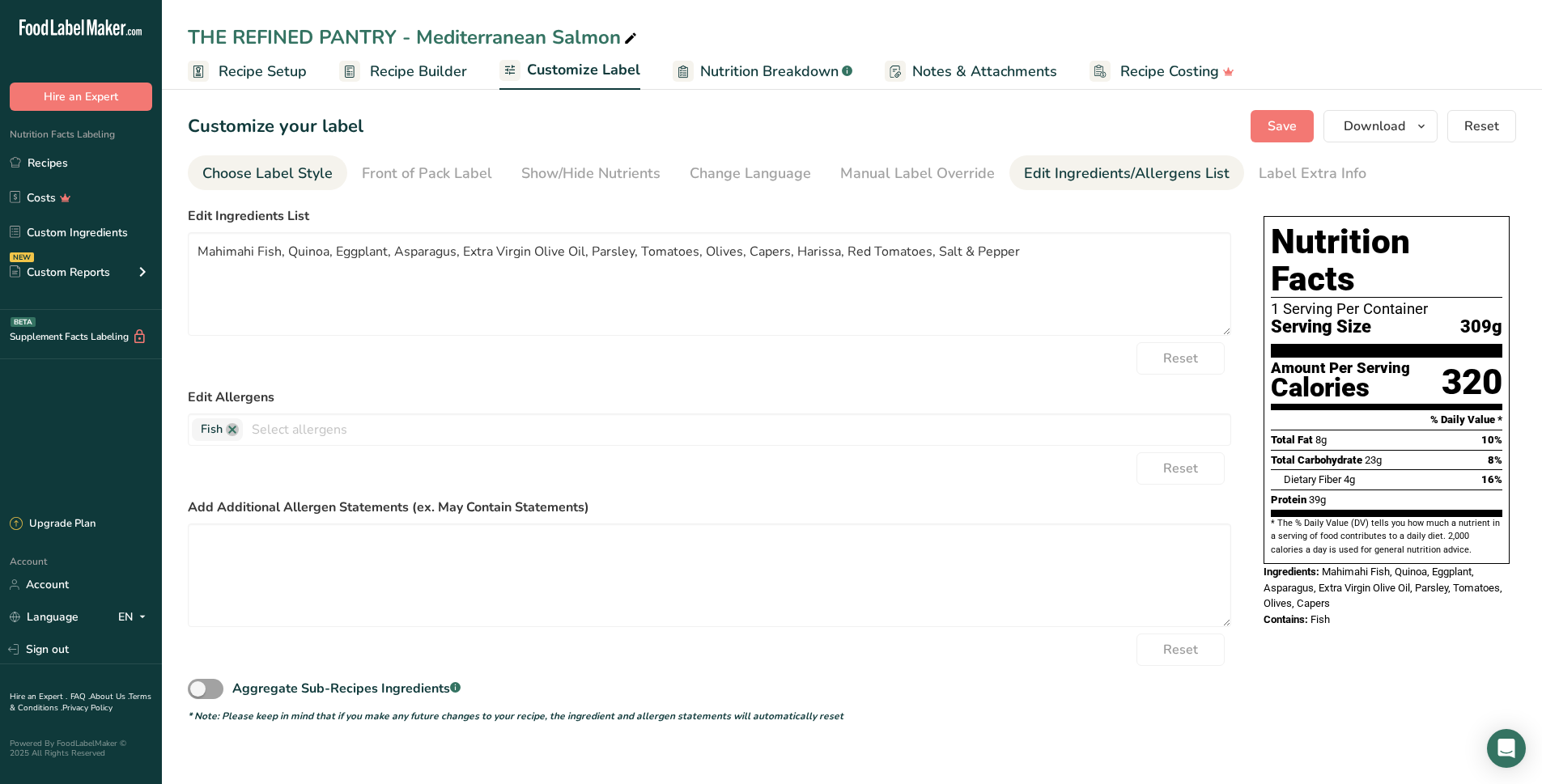
click at [273, 177] on div "Choose Label Style" at bounding box center [268, 174] width 131 height 22
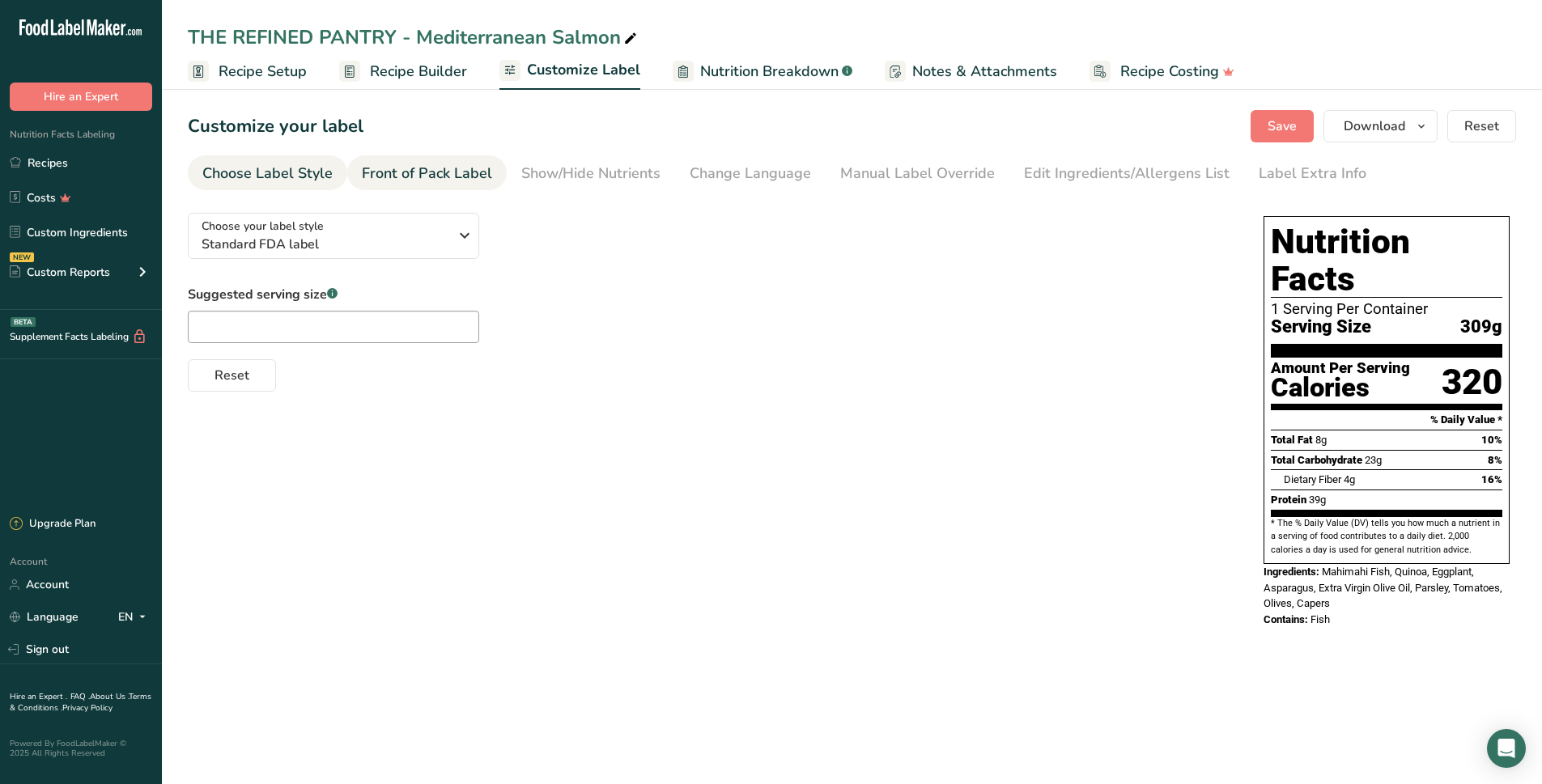
click at [423, 175] on div "Front of Pack Label" at bounding box center [427, 174] width 131 height 22
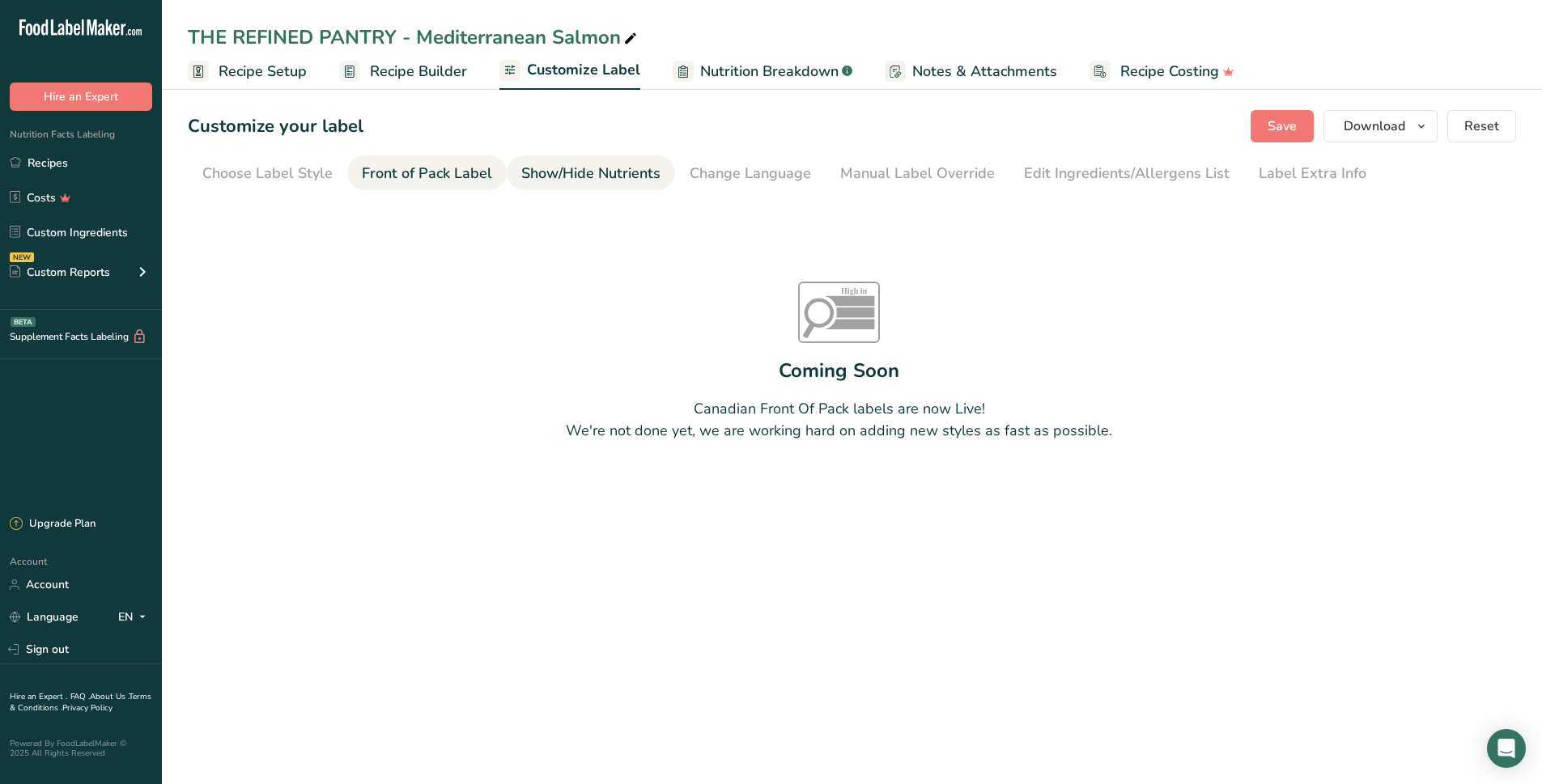
click at [571, 175] on div "Show/Hide Nutrients" at bounding box center [590, 174] width 139 height 22
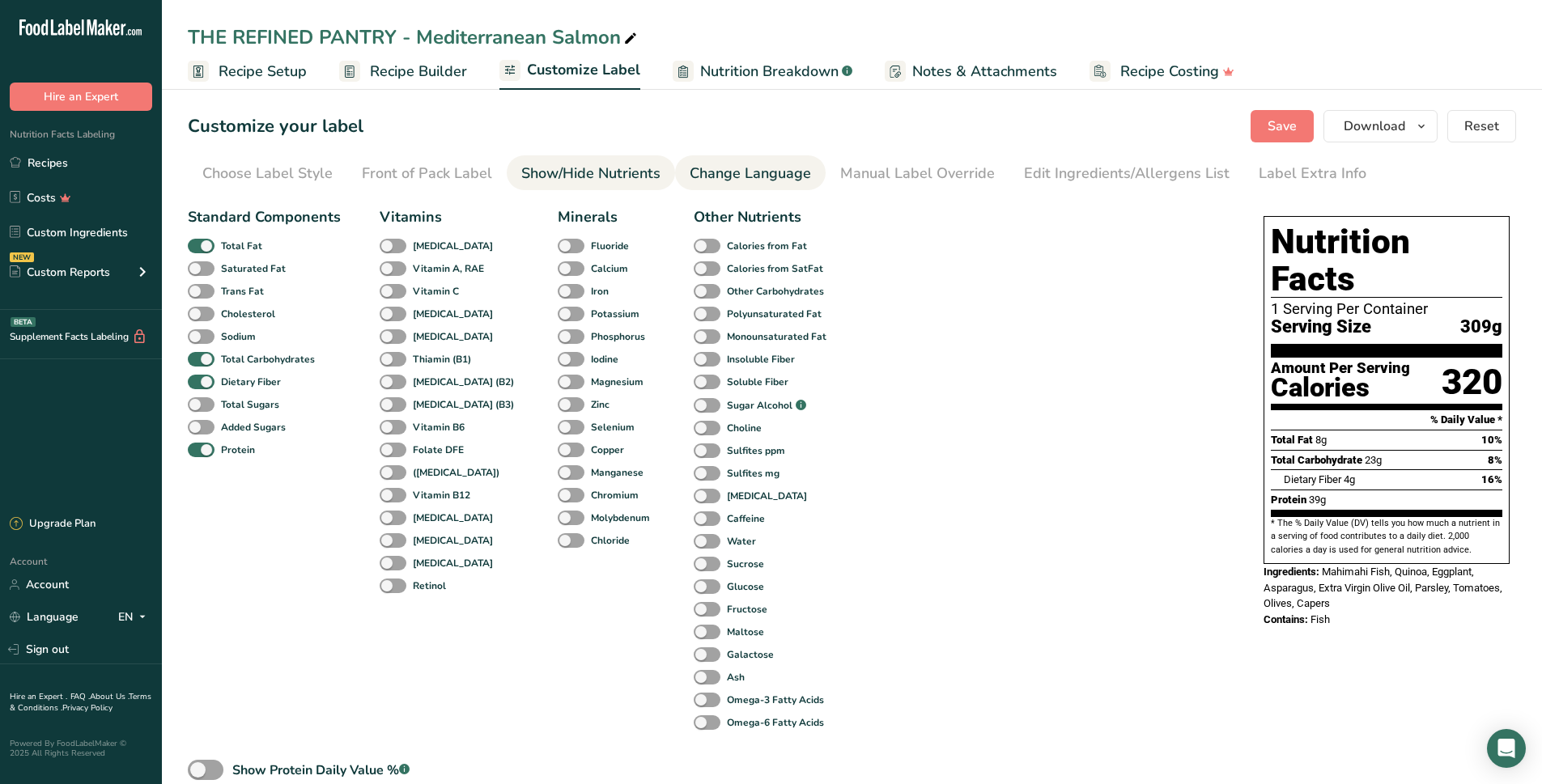
click at [778, 170] on div "Change Language" at bounding box center [750, 174] width 122 height 22
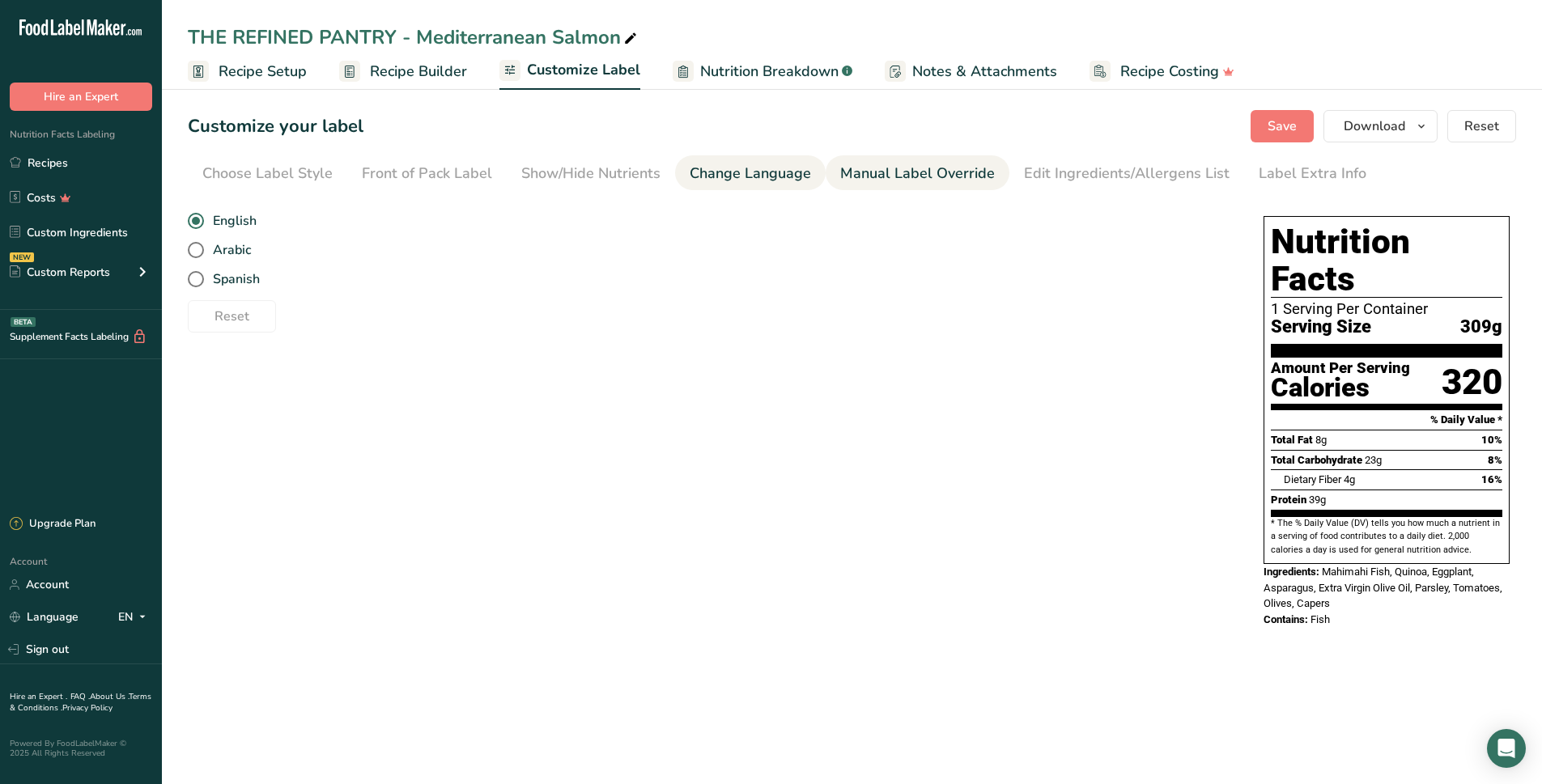
click at [855, 170] on div "Manual Label Override" at bounding box center [917, 174] width 155 height 22
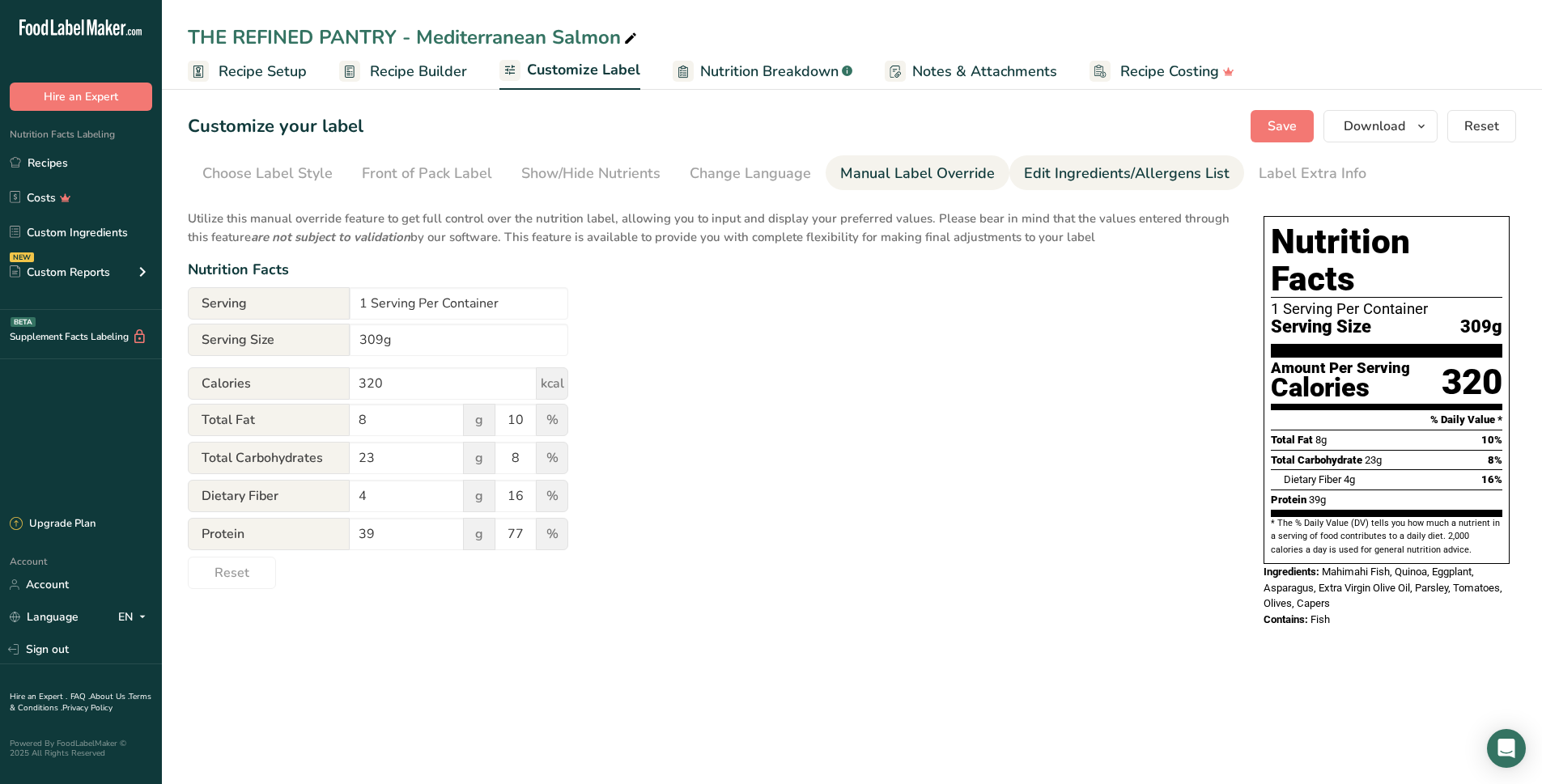
click at [1061, 181] on div "Edit Ingredients/Allergens List" at bounding box center [1126, 174] width 205 height 22
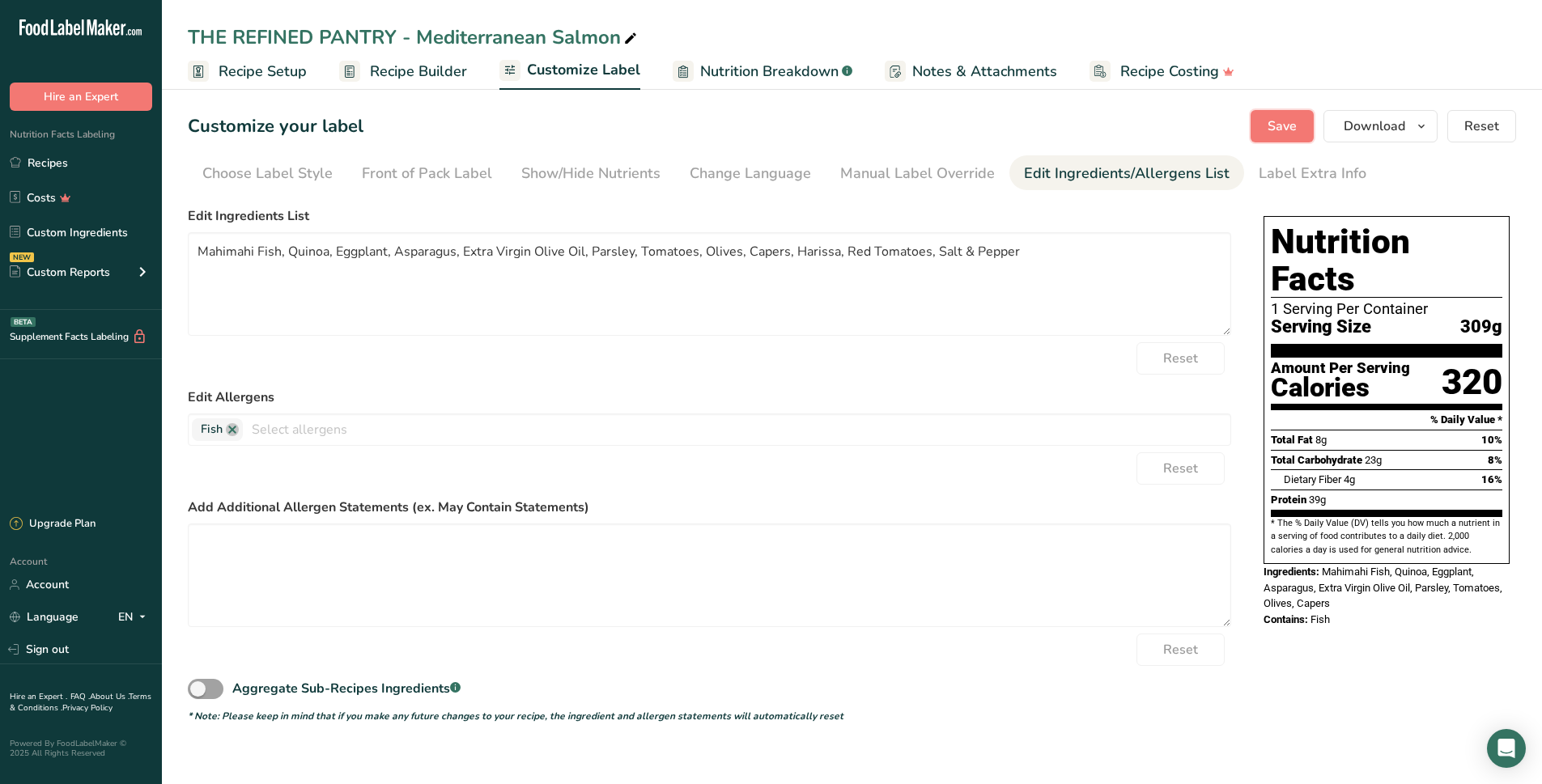
click at [1279, 121] on span "Save" at bounding box center [1282, 126] width 29 height 19
click at [1420, 126] on icon "button" at bounding box center [1421, 127] width 13 height 20
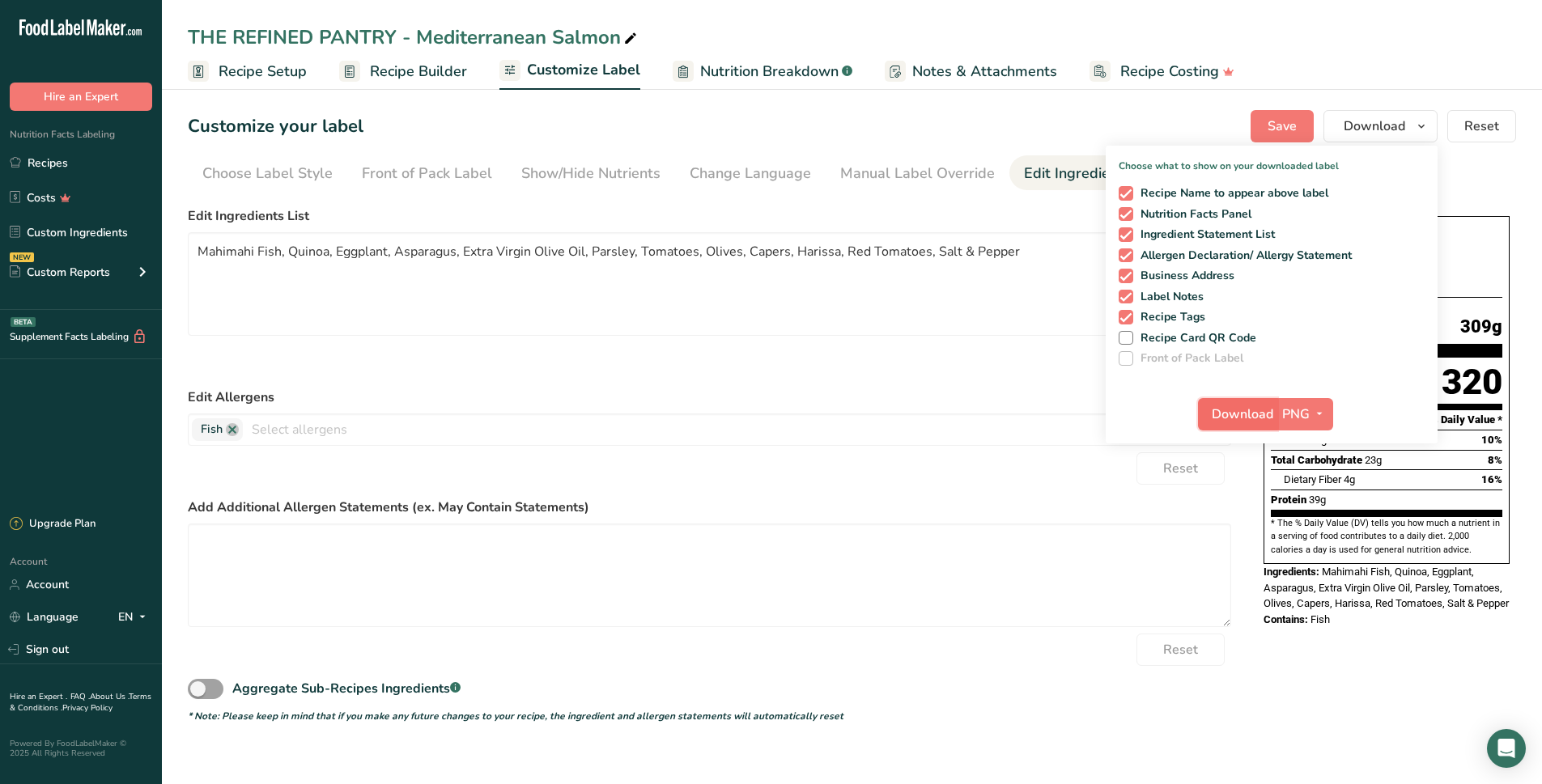
click at [1262, 411] on span "Download" at bounding box center [1242, 414] width 62 height 19
click at [913, 8] on div "THE REFINED PANTRY - Mediterranean Salmon Recipe Setup Recipe Builder Customize…" at bounding box center [852, 45] width 1380 height 90
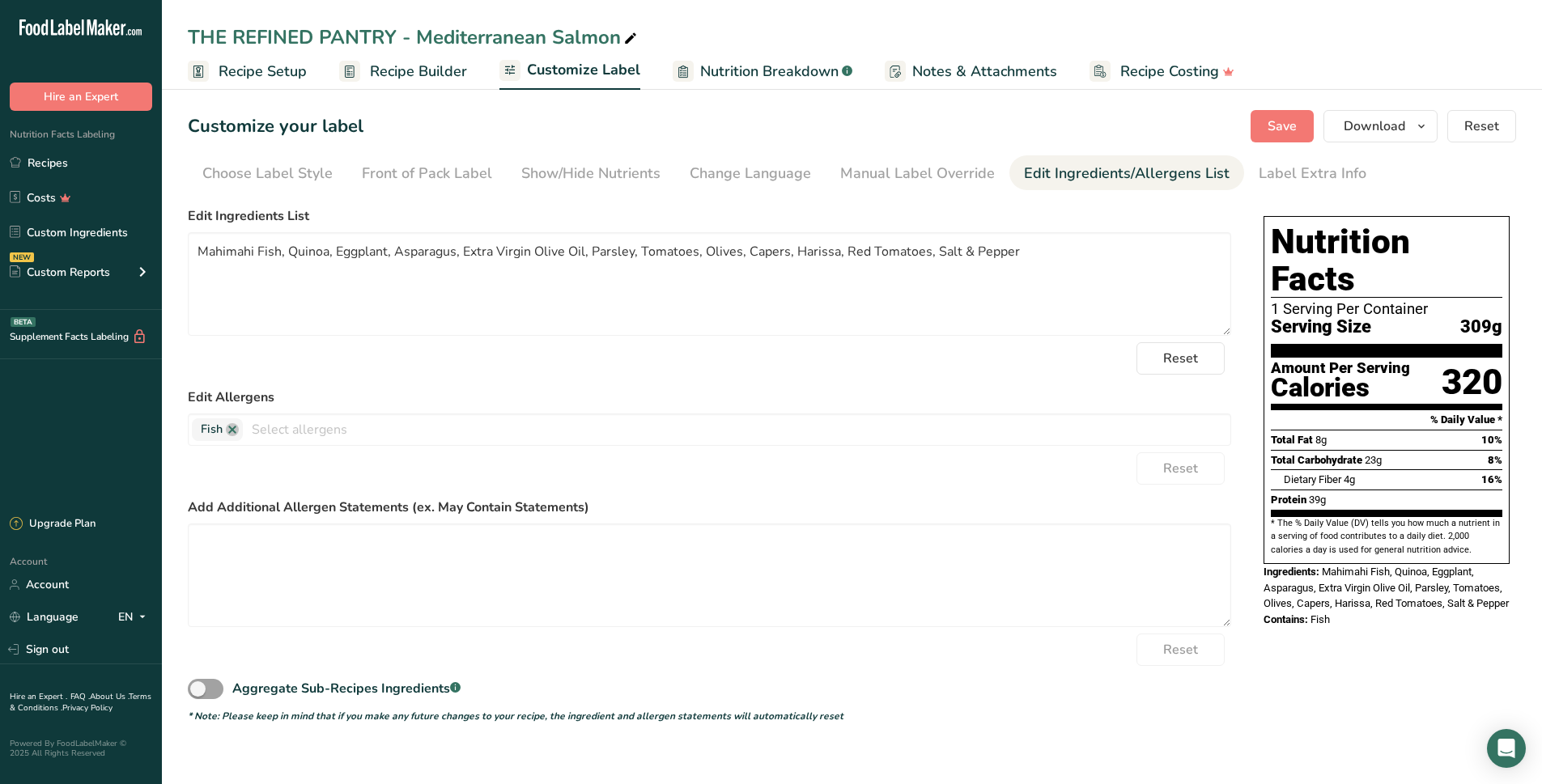
click at [628, 37] on icon at bounding box center [631, 39] width 15 height 23
drag, startPoint x: 621, startPoint y: 37, endPoint x: 560, endPoint y: 39, distance: 61.0
click at [560, 39] on input "THE REFINED PANTRY - Mediterranean Salmon" at bounding box center [852, 38] width 1328 height 29
type input "THE REFINED PANTRY - Mediterranean Mahi"
click at [1277, 130] on span "Save" at bounding box center [1282, 126] width 29 height 19
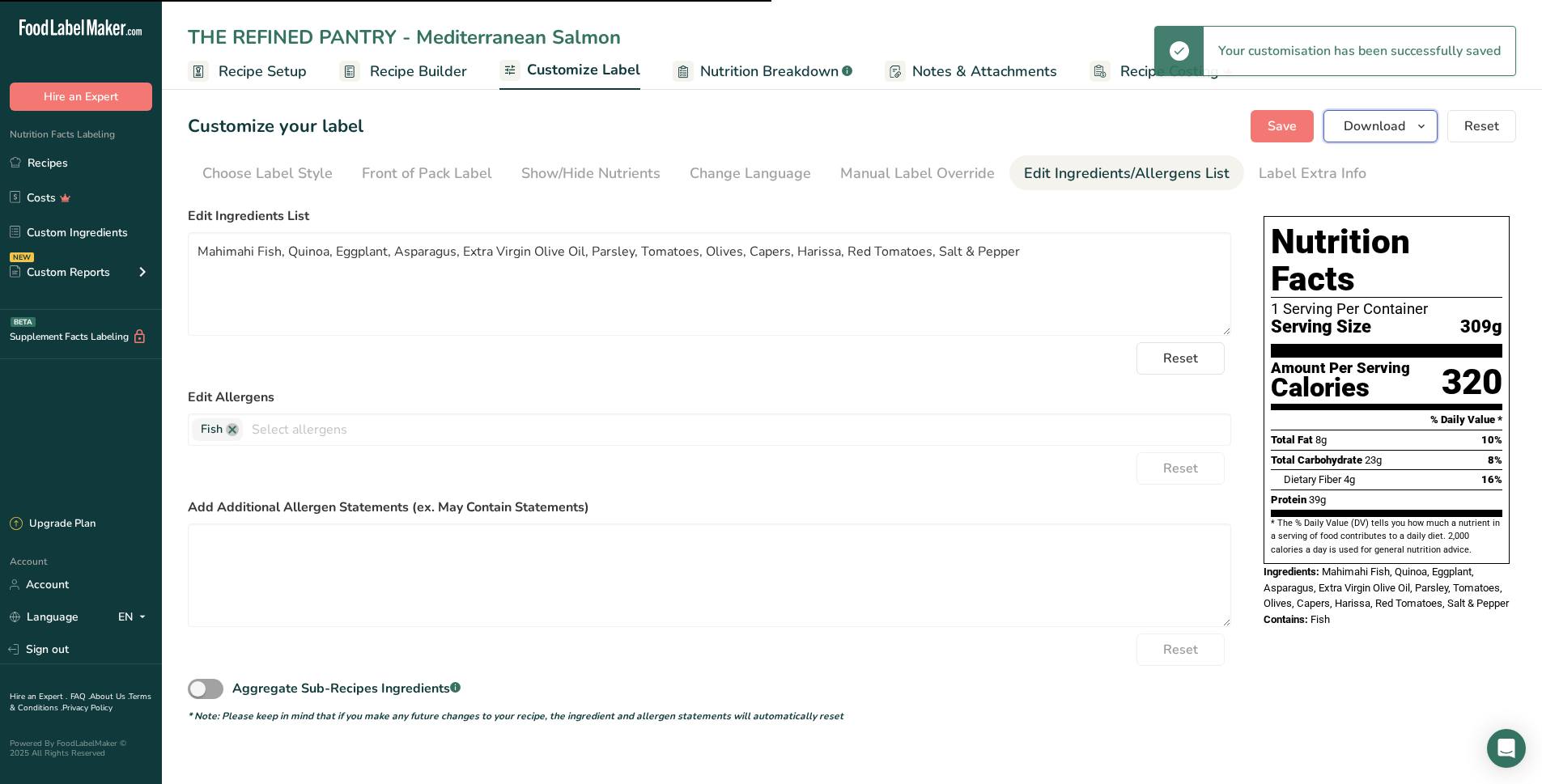
click at [1397, 133] on span "Download" at bounding box center [1374, 126] width 62 height 19
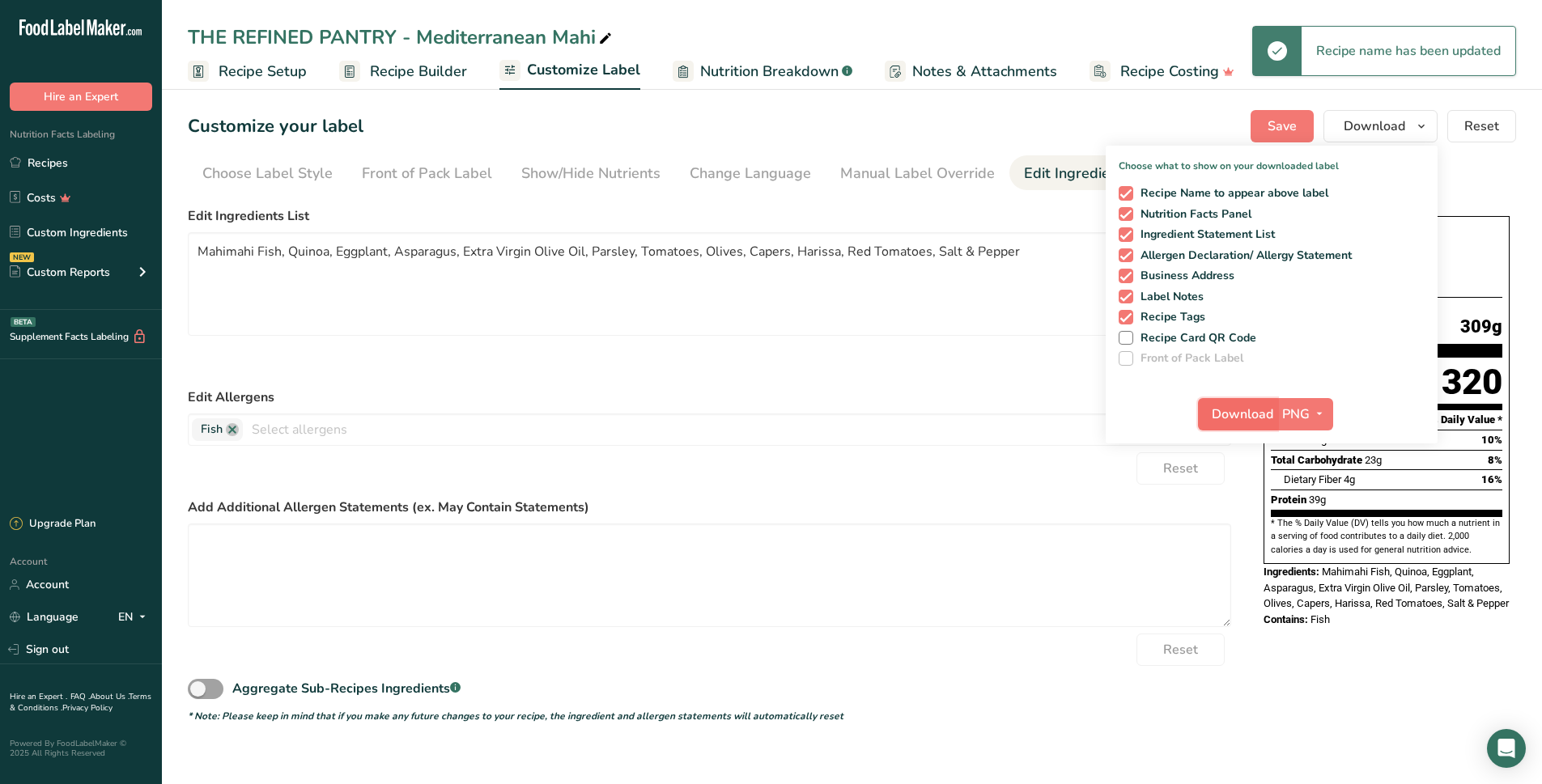
click at [1249, 412] on span "Download" at bounding box center [1242, 414] width 62 height 19
click at [1258, 38] on div "THE REFINED PANTRY - Mediterranean Mahi" at bounding box center [852, 38] width 1380 height 29
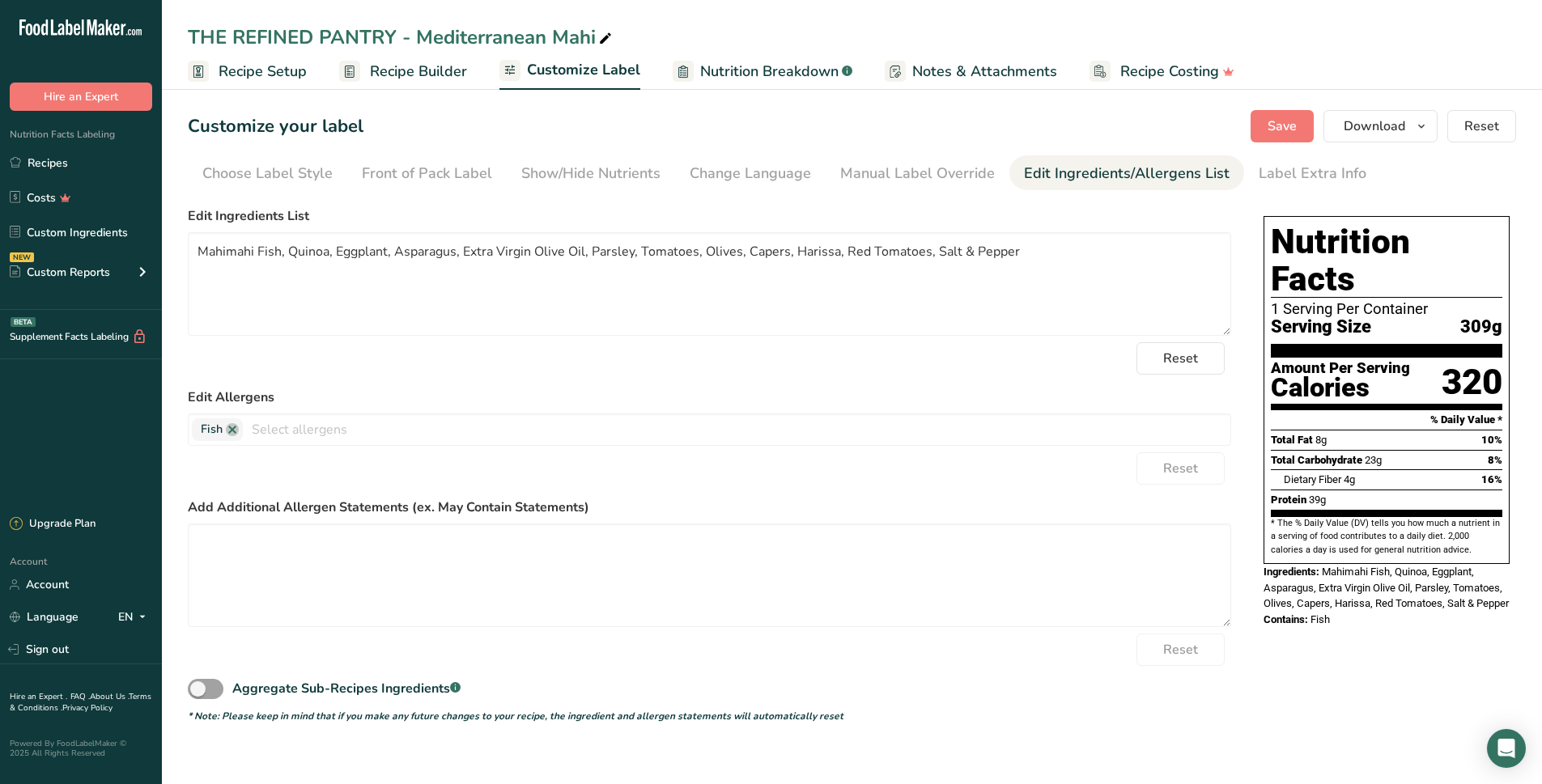
click at [274, 70] on span "Recipe Setup" at bounding box center [262, 72] width 88 height 22
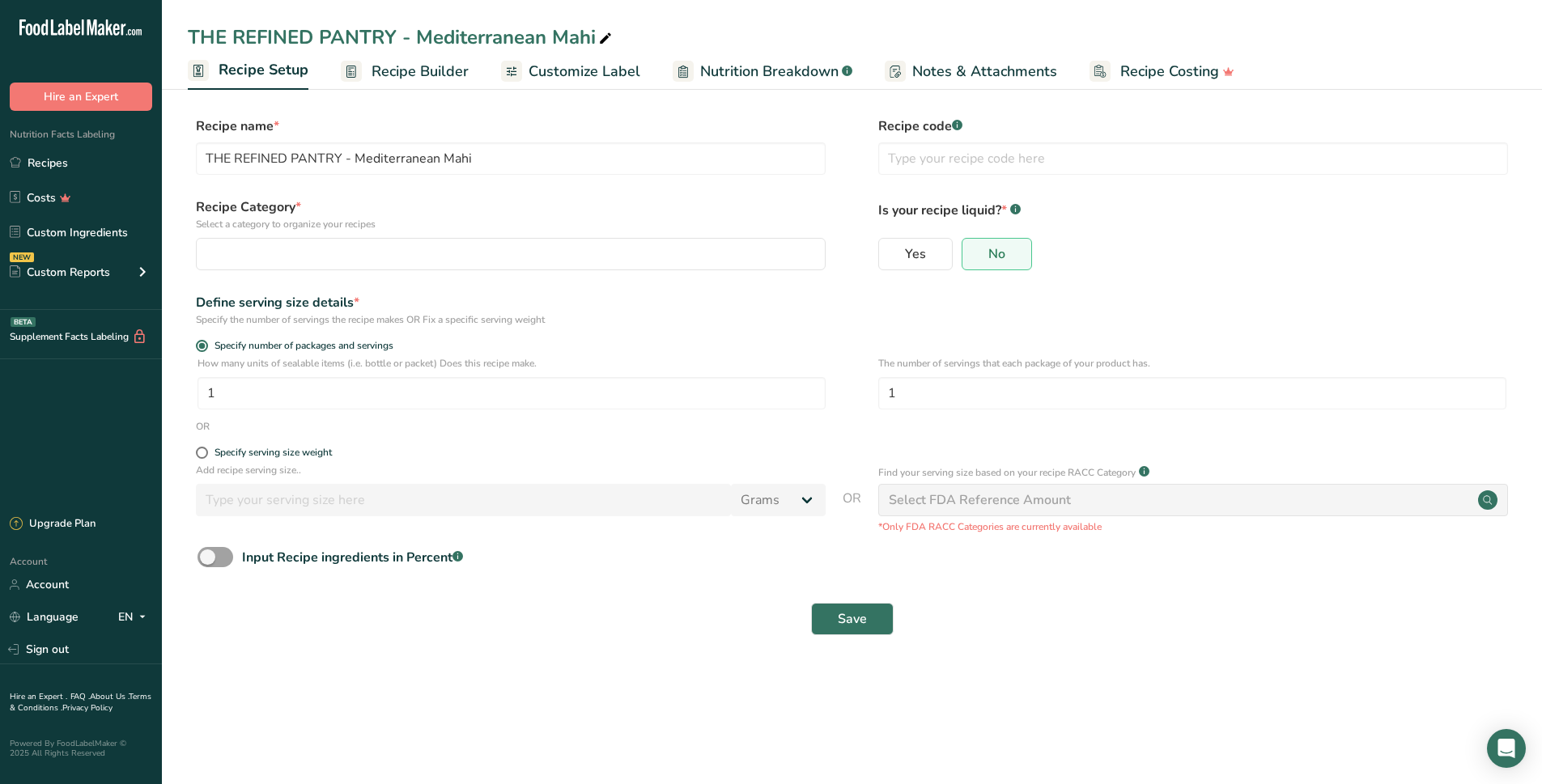
click at [395, 70] on span "Recipe Builder" at bounding box center [419, 72] width 97 height 22
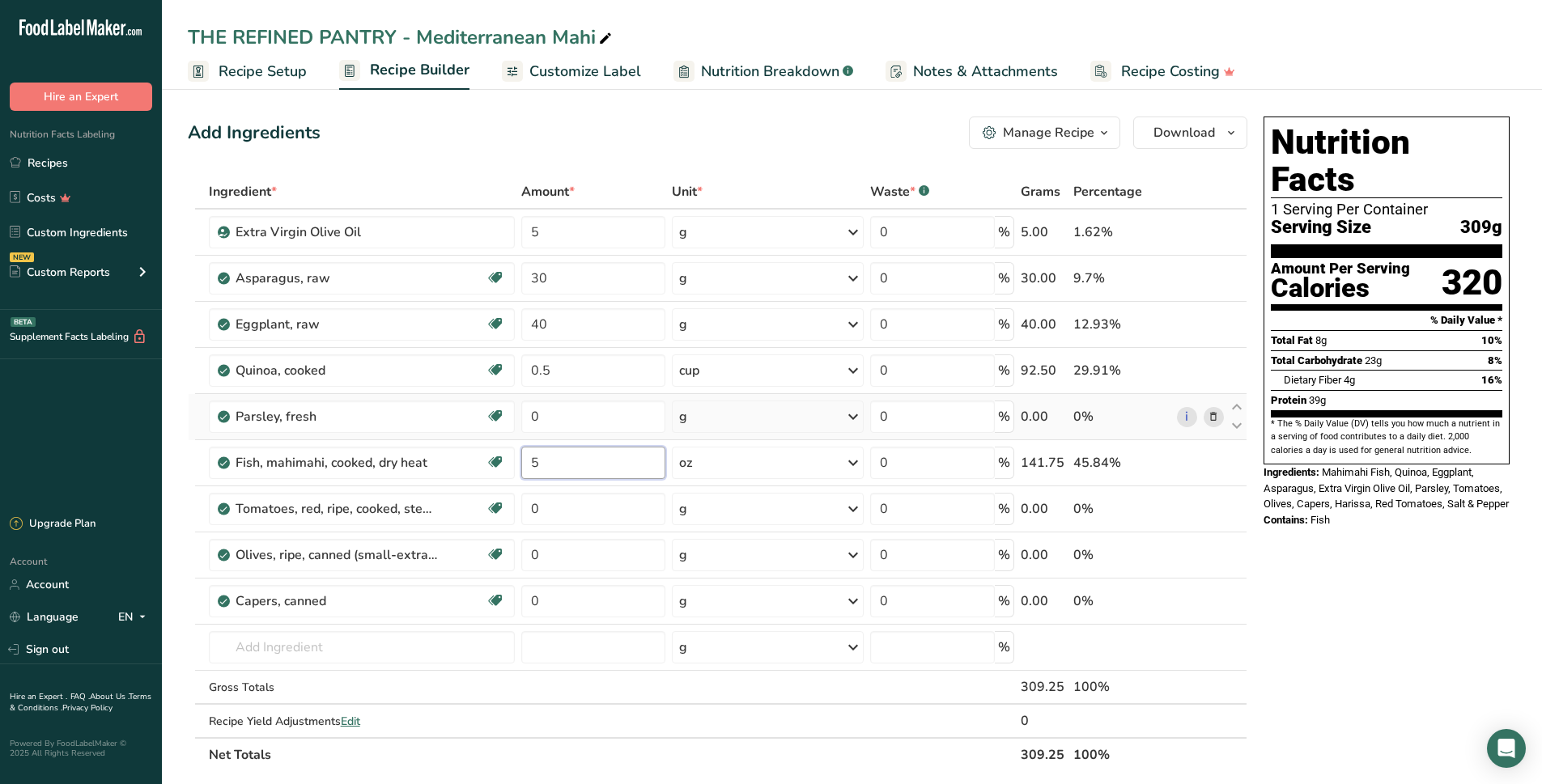
drag, startPoint x: 608, startPoint y: 464, endPoint x: 532, endPoint y: 434, distance: 81.7
click at [535, 438] on tbody "Extra Virgin Olive Oil 5 g Weight Units g kg mg See more Volume Units l Volume …" at bounding box center [717, 473] width 1058 height 527
type input "6"
click at [1448, 619] on div "Nutrition Facts 1 Serving Per Container Serving Size 309g Amount Per Serving Ca…" at bounding box center [1385, 744] width 259 height 1268
click at [1188, 133] on span "Download" at bounding box center [1184, 133] width 62 height 19
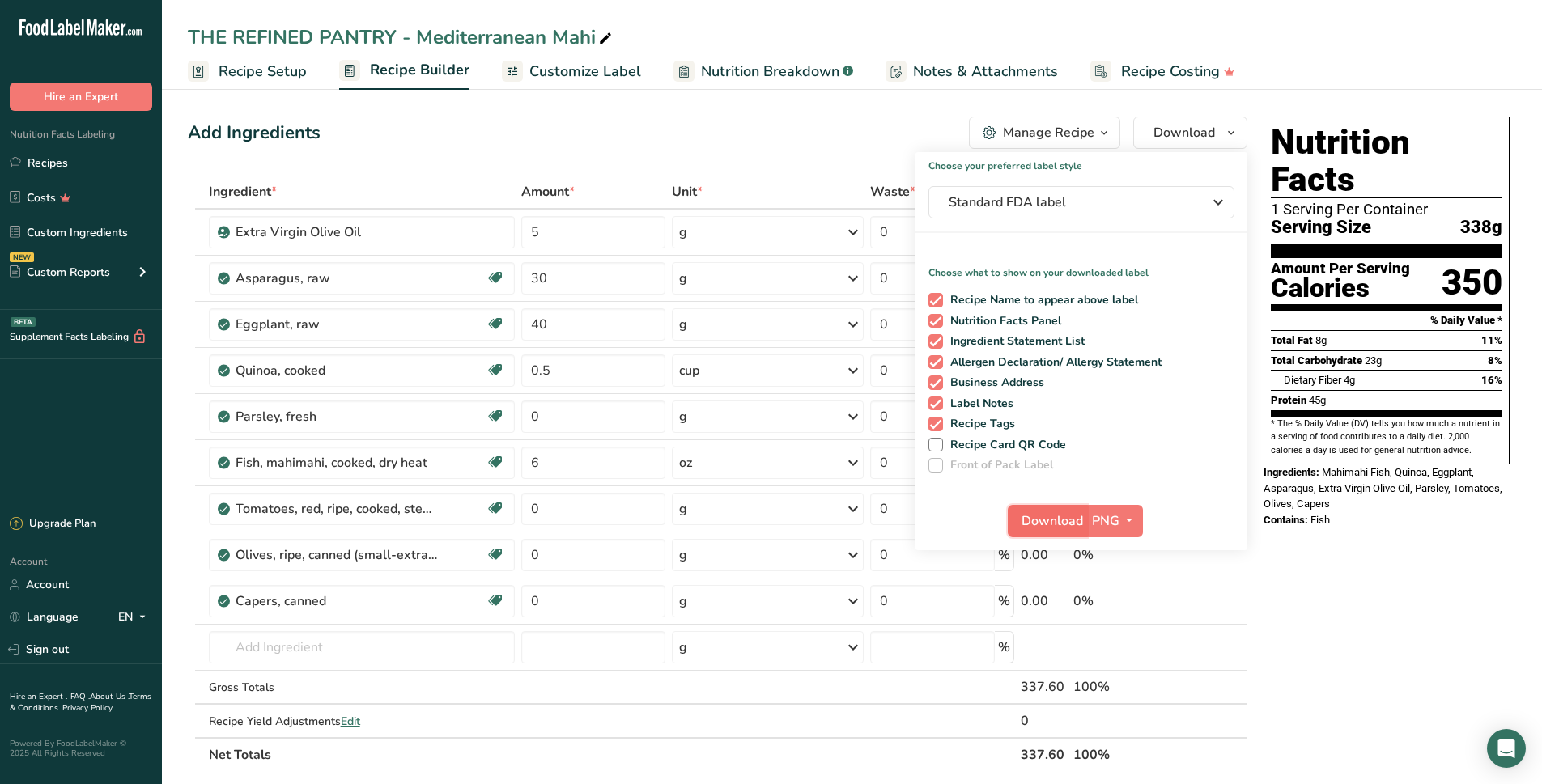
click at [1072, 520] on span "Download" at bounding box center [1051, 521] width 62 height 19
